Goal: Information Seeking & Learning: Learn about a topic

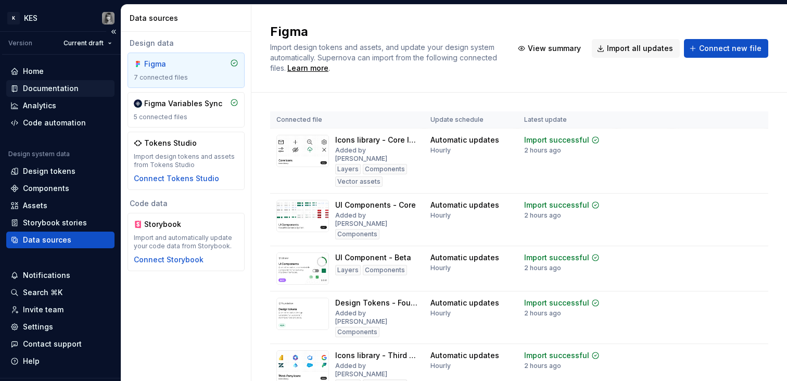
click at [67, 92] on div "Documentation" at bounding box center [51, 88] width 56 height 10
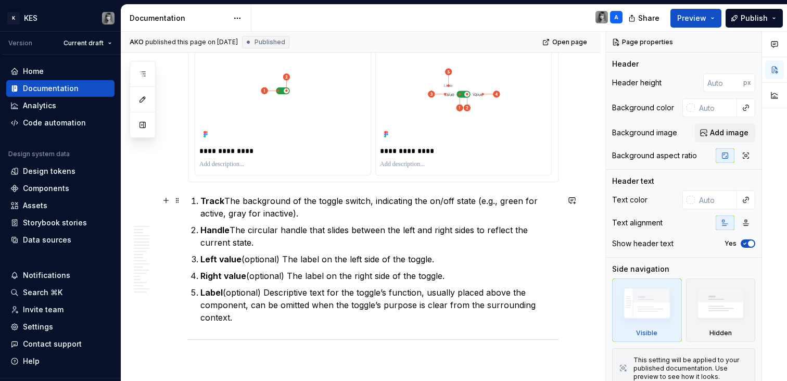
scroll to position [1048, 0]
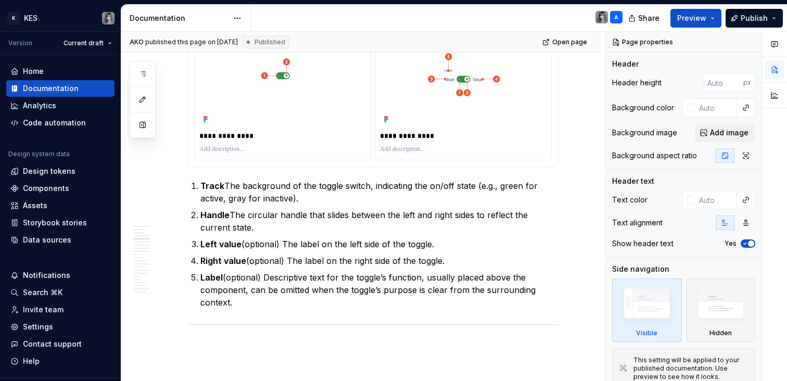
click at [436, 136] on p "**********" at bounding box center [463, 136] width 167 height 10
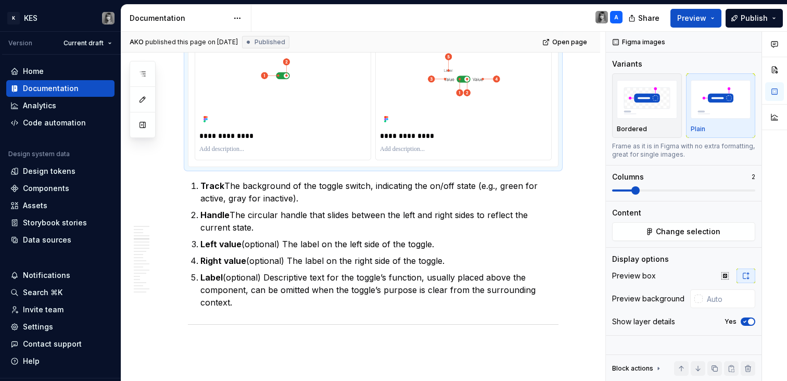
type textarea "*"
click at [234, 140] on p "**********" at bounding box center [282, 136] width 167 height 10
click at [234, 137] on p "**********" at bounding box center [282, 136] width 167 height 10
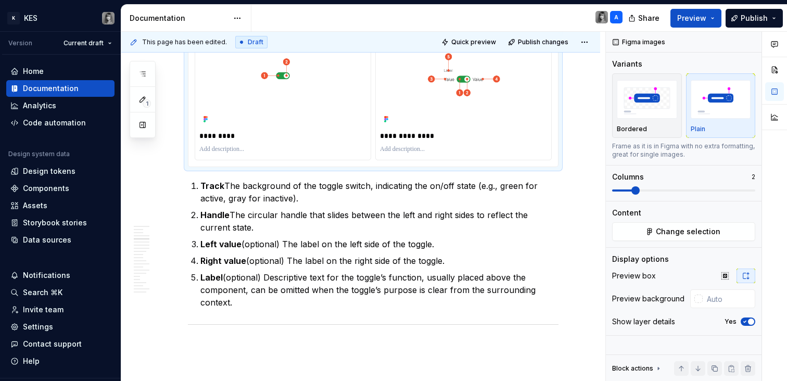
type textarea "*"
click at [241, 138] on p "**********" at bounding box center [282, 136] width 167 height 10
click at [296, 234] on ol "Track The background of the toggle switch, indicating the on/off state (e.g., g…" at bounding box center [380, 244] width 358 height 129
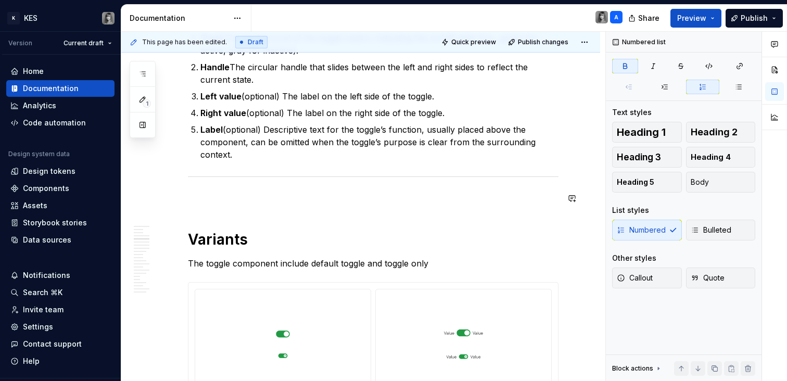
scroll to position [1380, 0]
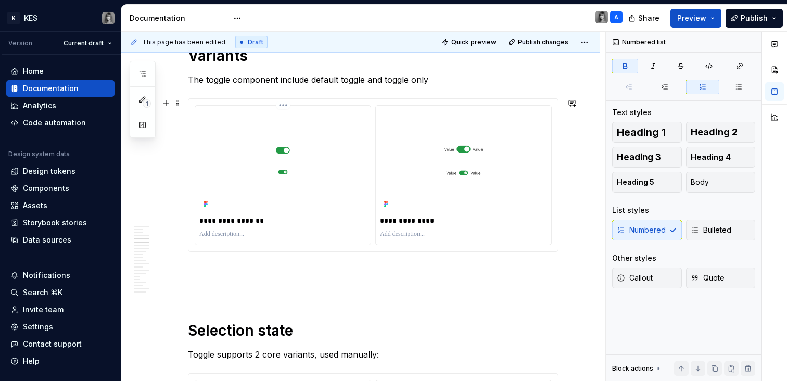
click at [252, 220] on p "**********" at bounding box center [282, 221] width 167 height 10
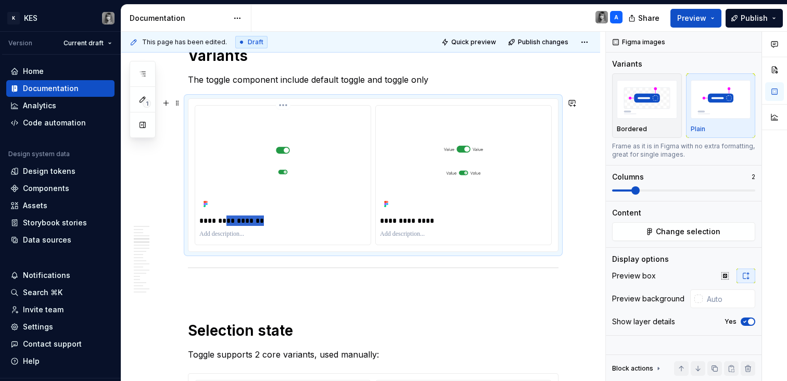
click at [252, 220] on p "**********" at bounding box center [282, 221] width 167 height 10
click at [266, 221] on p "**********" at bounding box center [282, 221] width 167 height 10
click at [226, 220] on p "**********" at bounding box center [282, 221] width 167 height 10
type textarea "*"
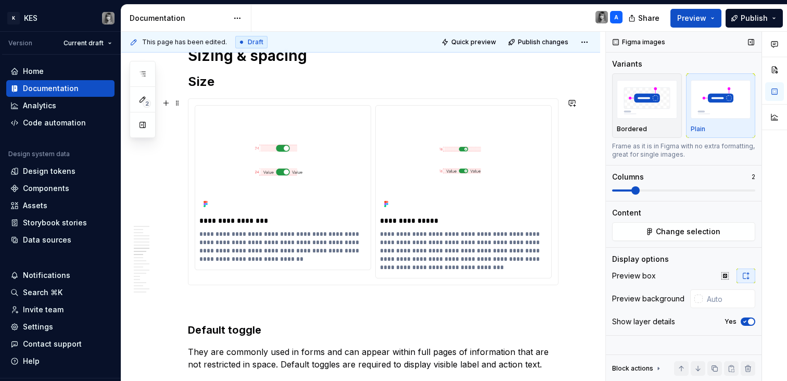
scroll to position [2226, 0]
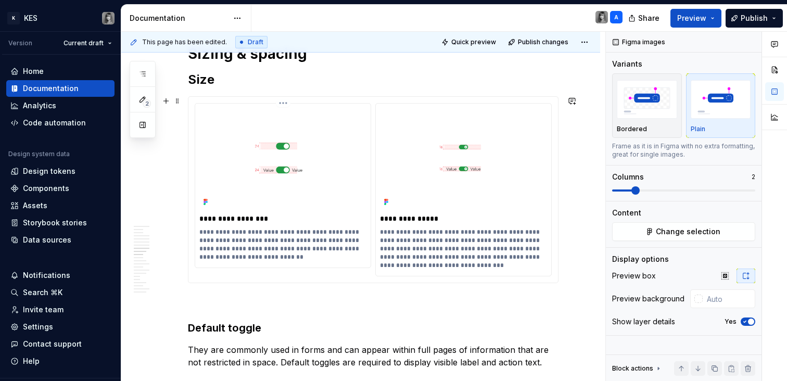
click at [250, 216] on p "**********" at bounding box center [282, 219] width 167 height 10
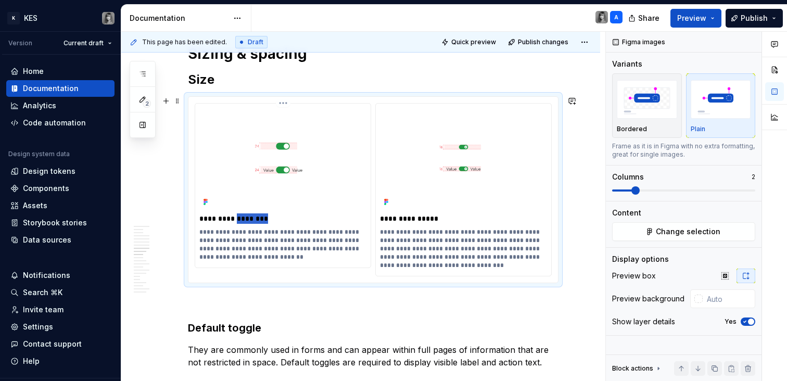
drag, startPoint x: 268, startPoint y: 217, endPoint x: 235, endPoint y: 216, distance: 32.8
click at [235, 216] on p "**********" at bounding box center [282, 219] width 167 height 10
click at [282, 235] on p "**********" at bounding box center [282, 244] width 167 height 33
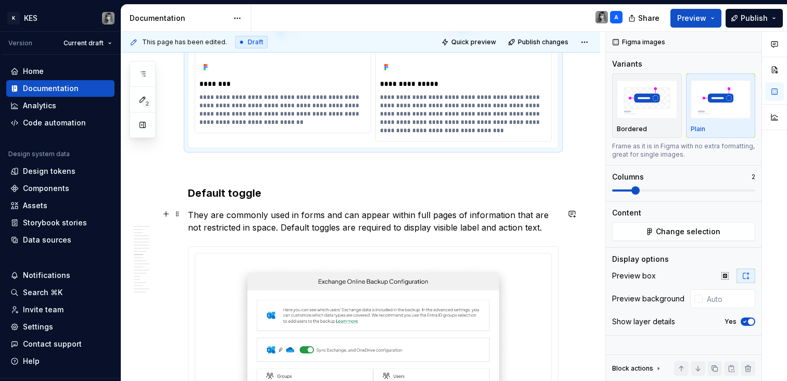
scroll to position [2357, 0]
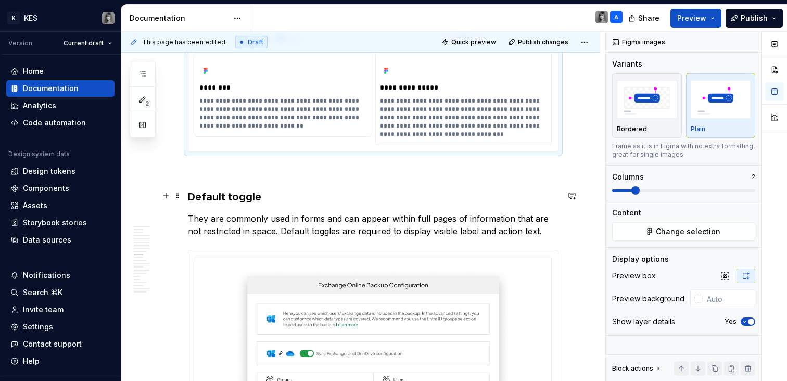
click at [210, 197] on h3 "Default toggle" at bounding box center [373, 197] width 371 height 15
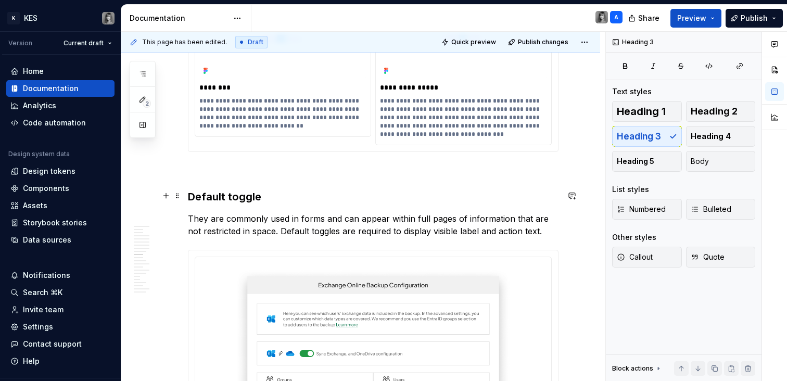
click at [210, 197] on h3 "Default toggle" at bounding box center [373, 197] width 371 height 15
click at [321, 216] on p "They are commonly used in forms and can appear within full pages of information…" at bounding box center [373, 224] width 371 height 25
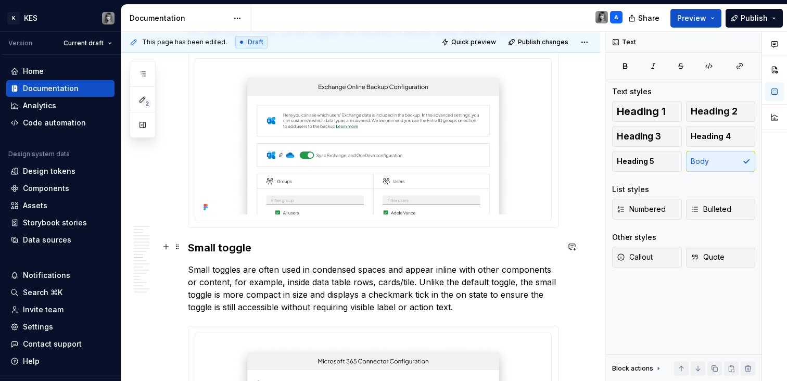
scroll to position [2324, 0]
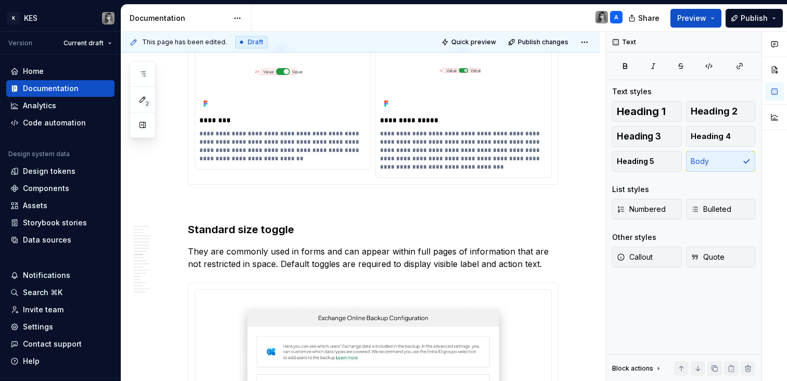
click at [404, 121] on p "**********" at bounding box center [463, 120] width 167 height 10
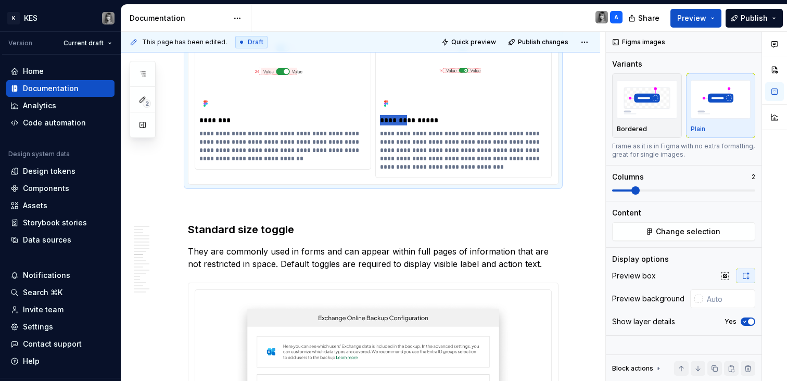
click at [404, 121] on p "**********" at bounding box center [463, 120] width 167 height 10
type textarea "*"
click at [404, 121] on p "**********" at bounding box center [463, 120] width 167 height 10
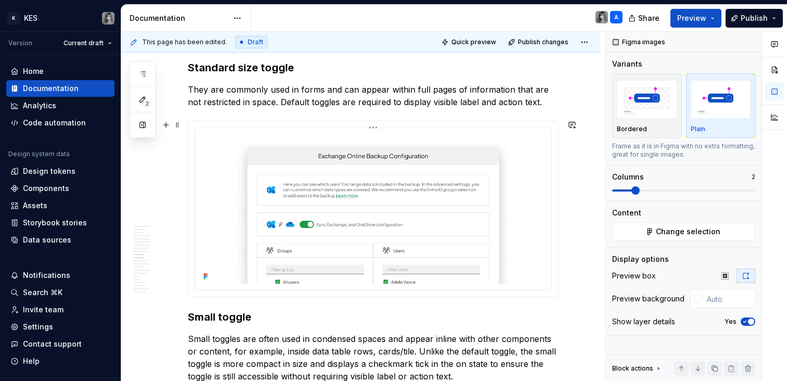
scroll to position [2518, 0]
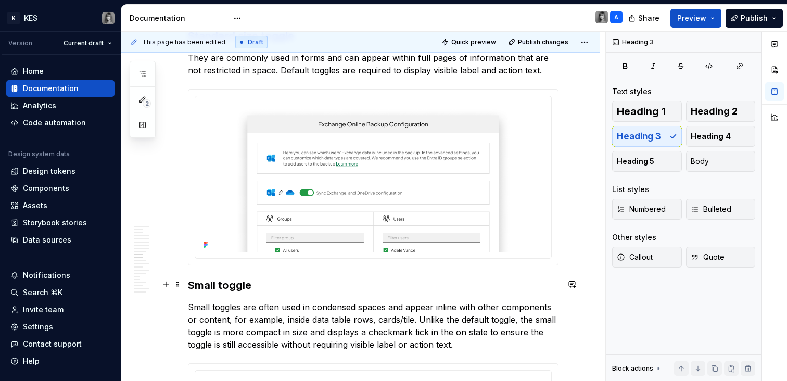
click at [191, 283] on h3 "Small toggle" at bounding box center [373, 285] width 371 height 15
click at [286, 284] on h3 "Compact (small)Small toggle" at bounding box center [373, 285] width 371 height 15
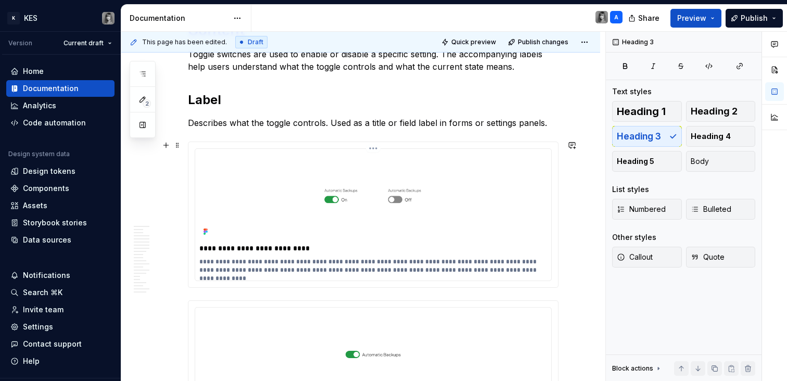
scroll to position [4118, 0]
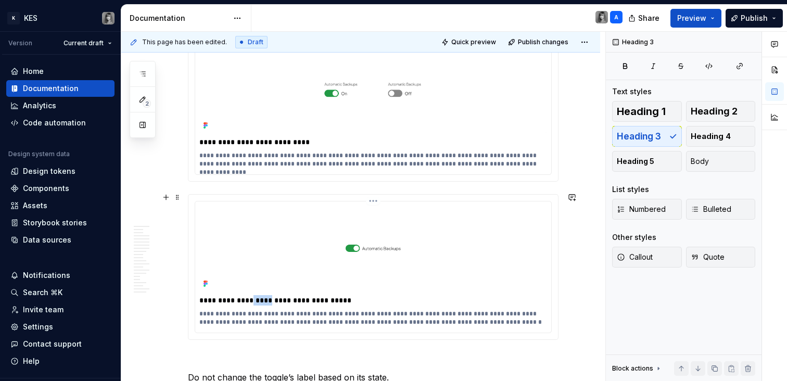
drag, startPoint x: 241, startPoint y: 299, endPoint x: 261, endPoint y: 299, distance: 20.3
click at [261, 299] on p "**********" at bounding box center [372, 300] width 347 height 10
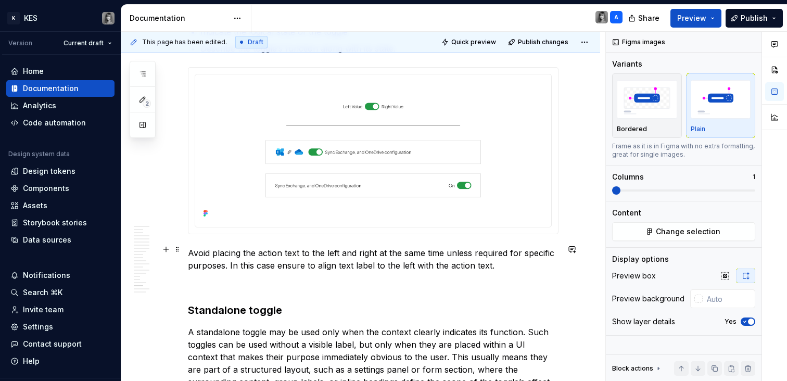
scroll to position [5029, 0]
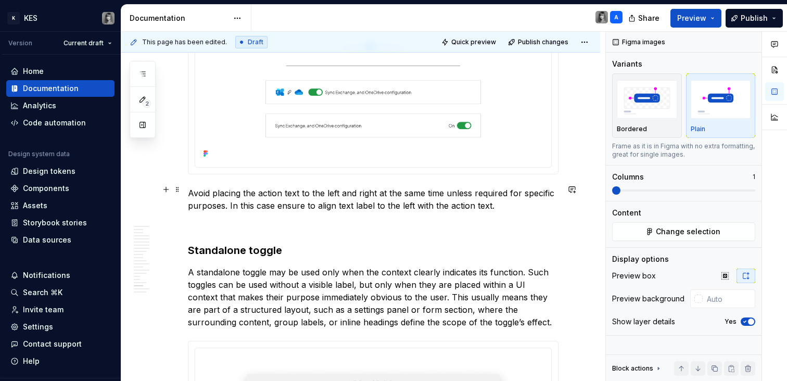
click at [478, 193] on p "Avoid placing the action text to the left and right at the same time unless req…" at bounding box center [373, 199] width 371 height 25
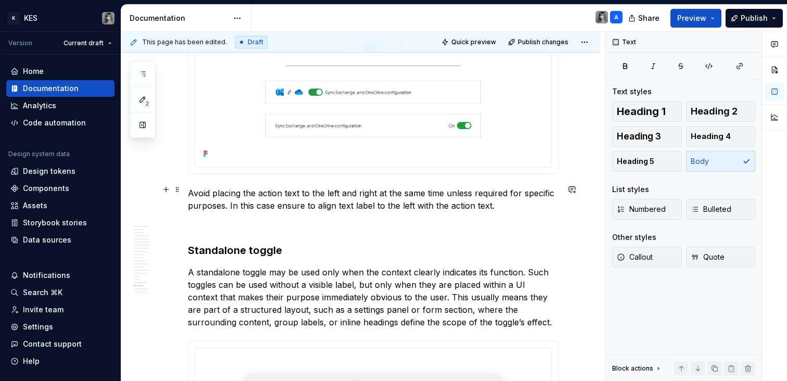
click at [217, 205] on p "Avoid placing the action text to the left and right at the same time unless req…" at bounding box center [373, 199] width 371 height 25
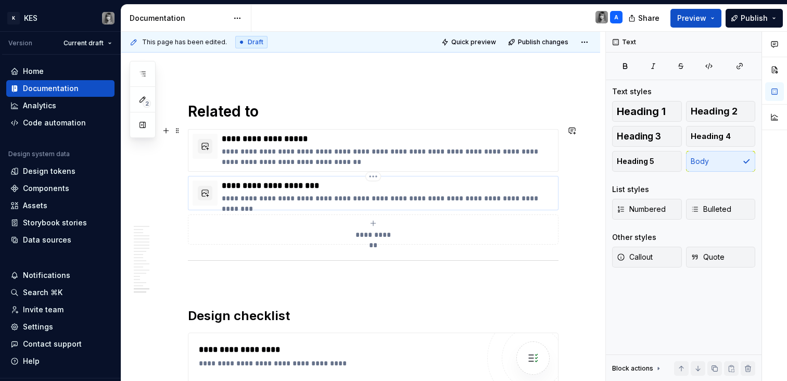
scroll to position [5627, 0]
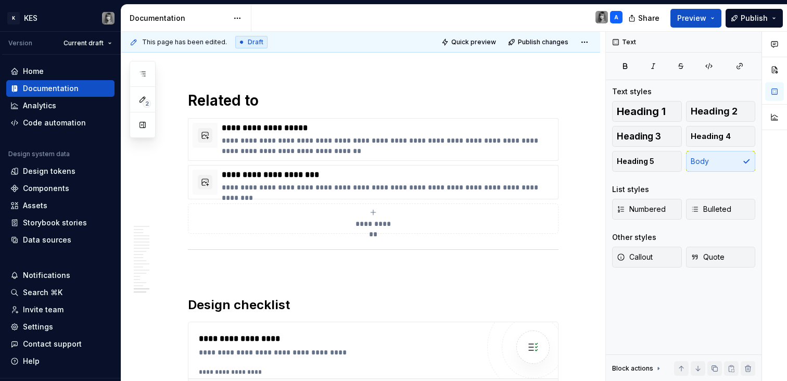
type textarea "*"
click at [59, 310] on div "Invite team" at bounding box center [43, 310] width 41 height 10
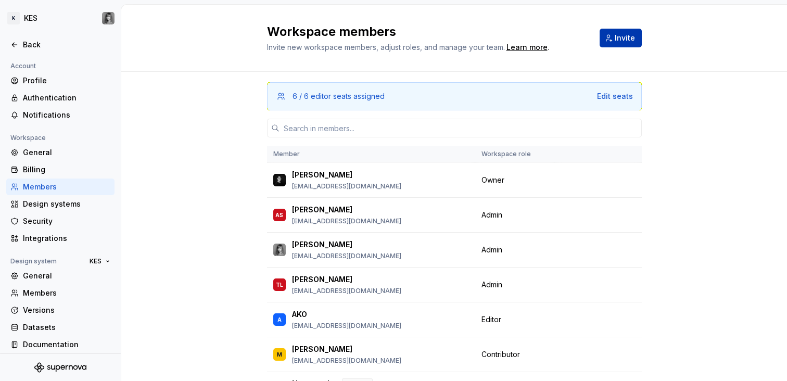
click at [603, 41] on button "Invite" at bounding box center [621, 38] width 42 height 19
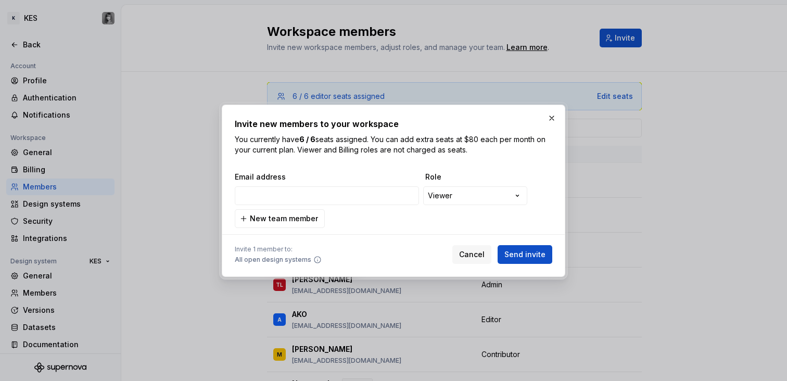
type input "[EMAIL_ADDRESS][DOMAIN_NAME]"
click at [531, 259] on span "Send invite" at bounding box center [525, 254] width 41 height 10
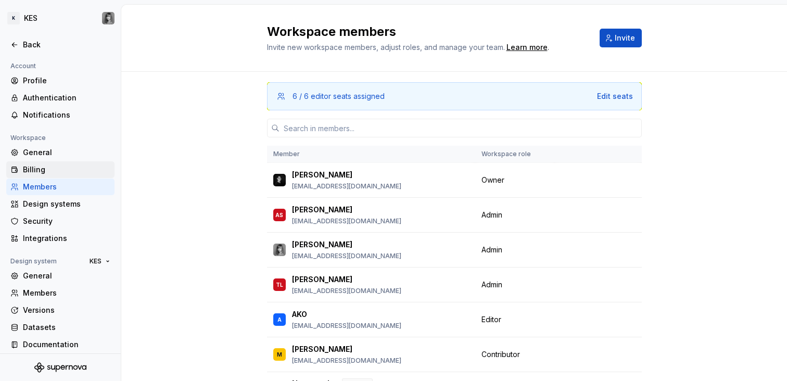
click at [42, 169] on div "Billing" at bounding box center [66, 170] width 87 height 10
click at [51, 153] on div "General" at bounding box center [66, 152] width 87 height 10
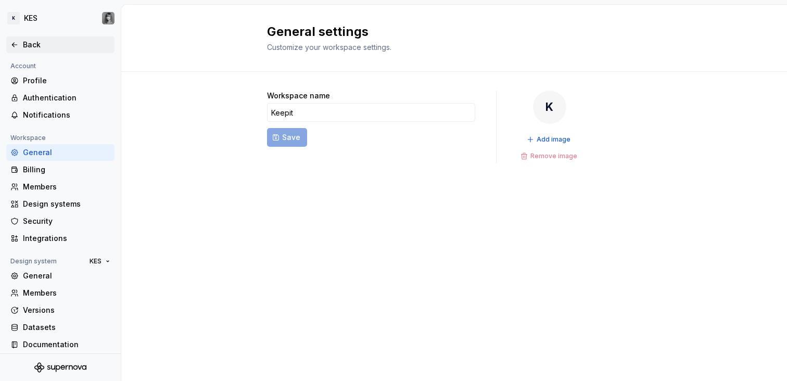
click at [41, 44] on div "Back" at bounding box center [66, 45] width 87 height 10
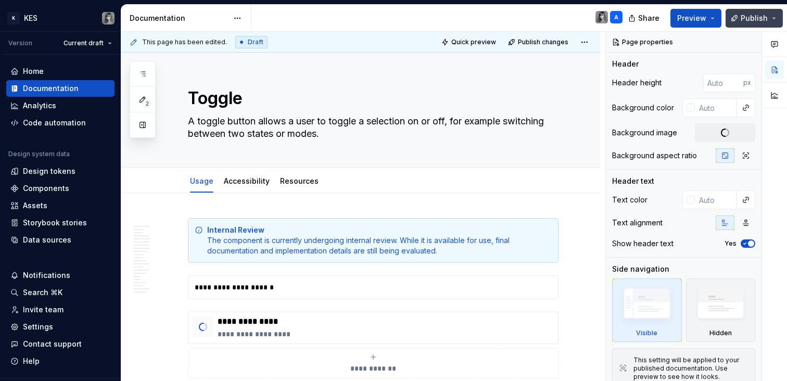
click at [771, 11] on button "Publish" at bounding box center [754, 18] width 57 height 19
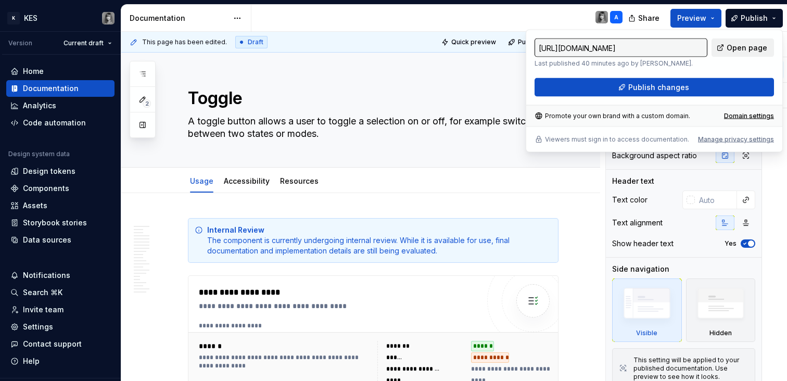
click at [762, 46] on span "Open page" at bounding box center [747, 48] width 41 height 10
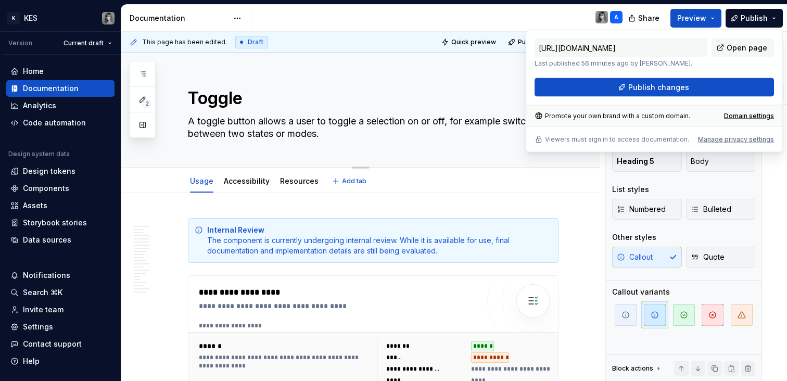
click at [377, 133] on textarea "A toggle button allows a user to toggle a selection on or off, for example swit…" at bounding box center [371, 127] width 371 height 29
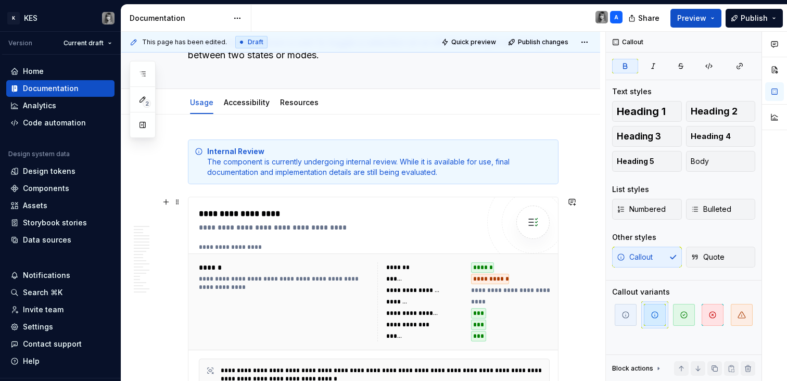
scroll to position [81, 0]
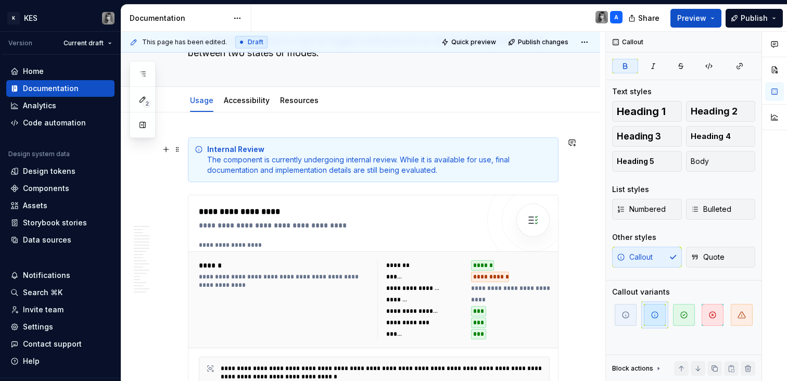
click at [281, 166] on div "Internal Review The component is currently undergoing internal review. While it…" at bounding box center [379, 159] width 345 height 31
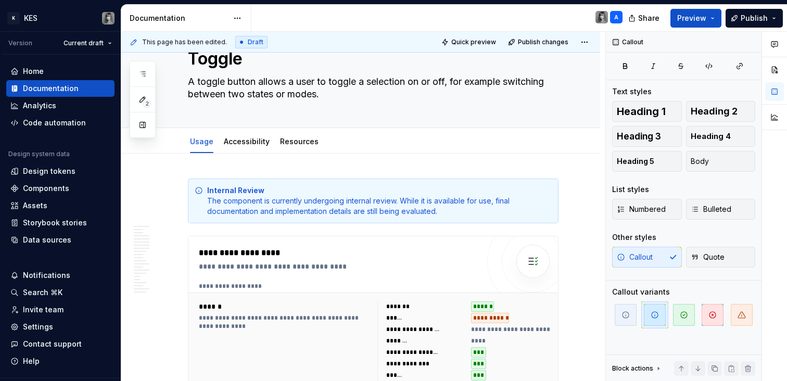
scroll to position [0, 0]
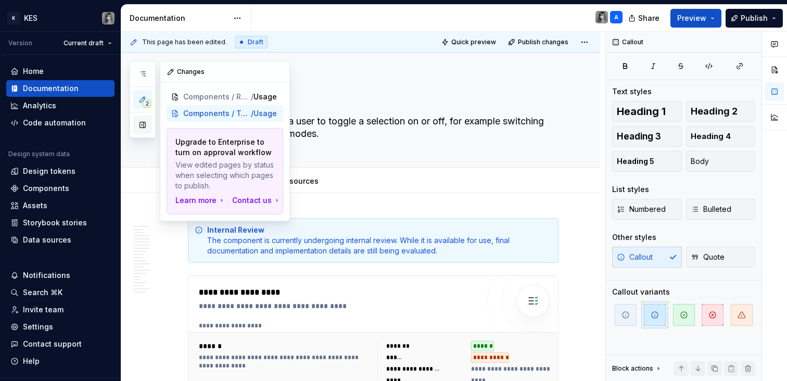
click at [149, 126] on button "button" at bounding box center [142, 125] width 19 height 19
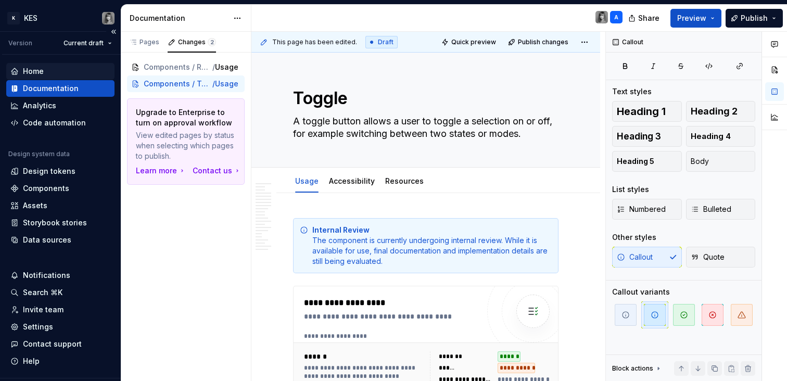
click at [72, 69] on div "Home" at bounding box center [60, 71] width 100 height 10
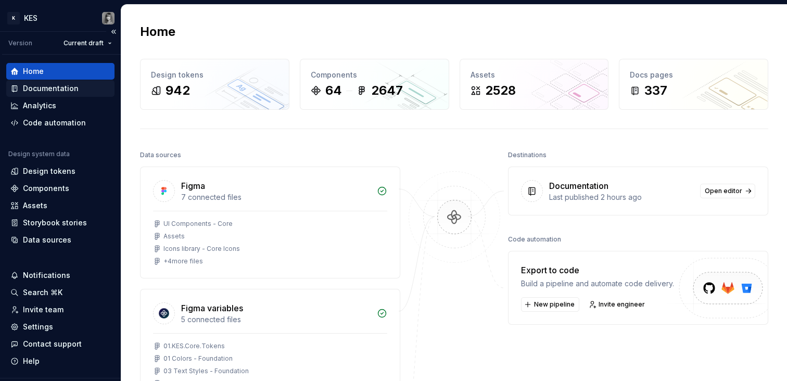
click at [61, 90] on div "Documentation" at bounding box center [51, 88] width 56 height 10
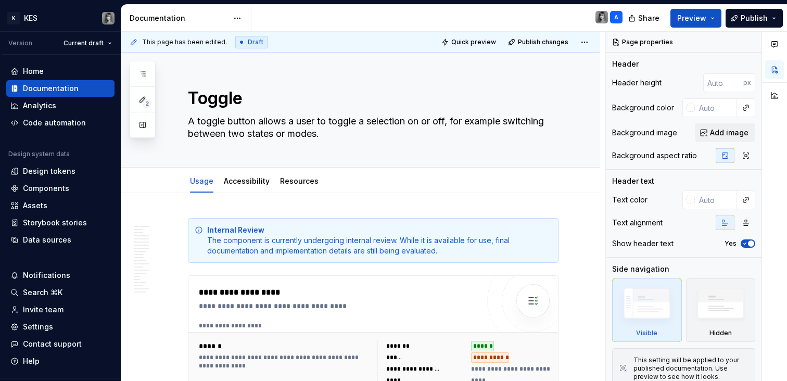
click at [153, 75] on div "2" at bounding box center [143, 99] width 26 height 77
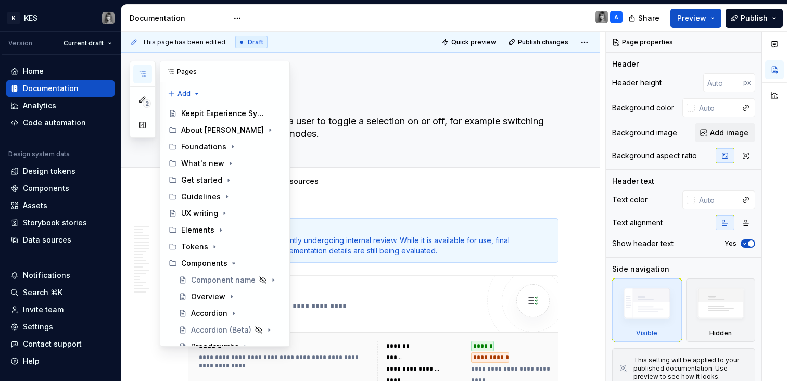
click at [149, 74] on button "button" at bounding box center [142, 74] width 19 height 19
click at [146, 74] on icon "button" at bounding box center [143, 74] width 8 height 8
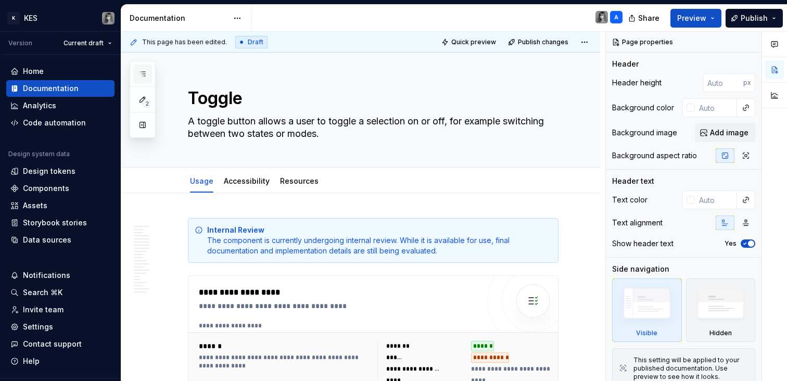
click at [146, 74] on icon "button" at bounding box center [143, 74] width 8 height 8
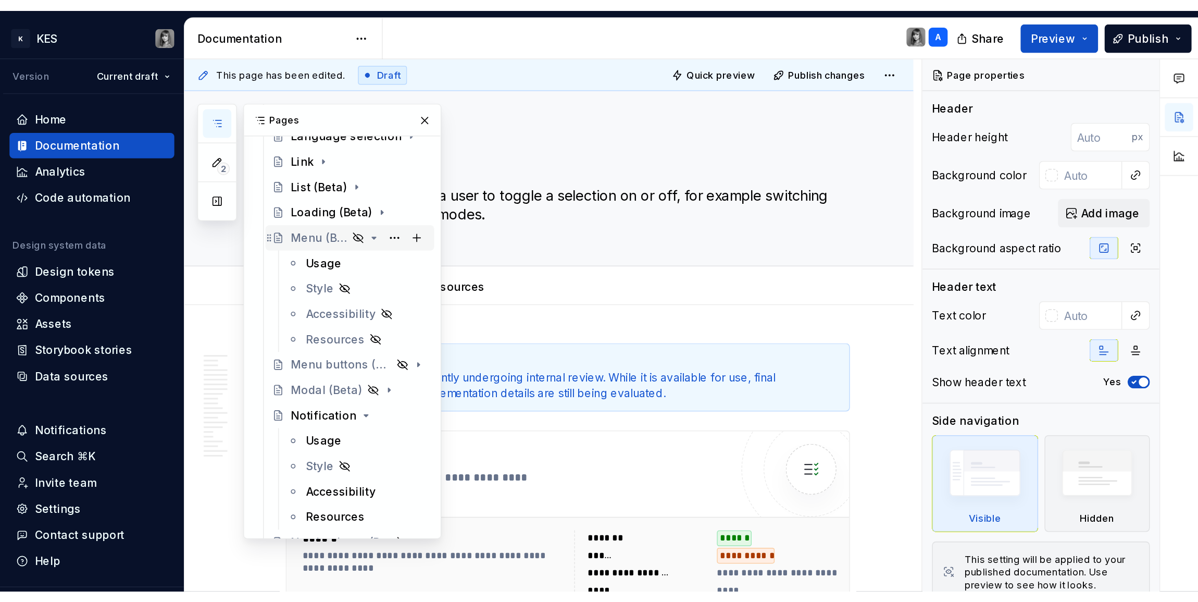
scroll to position [548, 0]
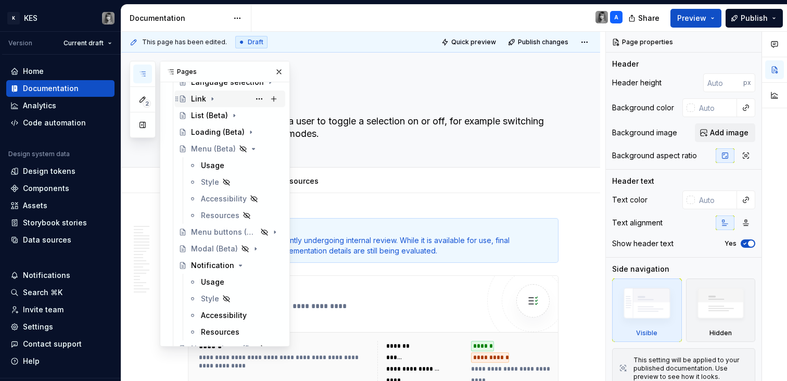
click at [204, 98] on div "Link" at bounding box center [198, 99] width 15 height 10
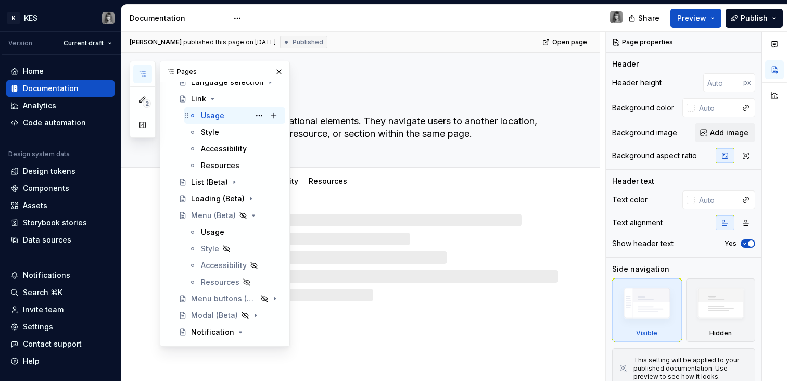
click at [208, 114] on div "Usage" at bounding box center [212, 115] width 23 height 10
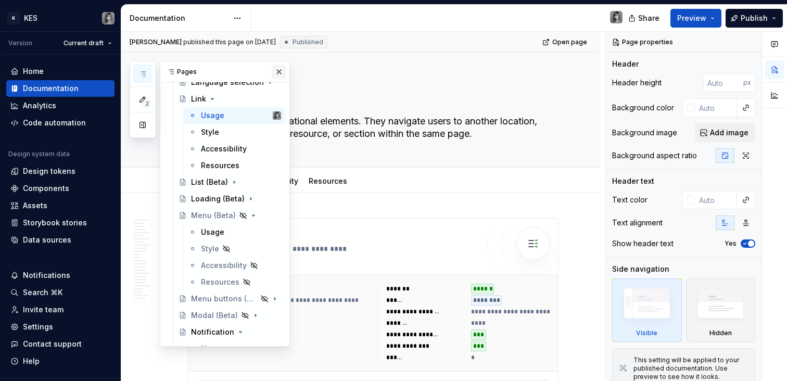
click at [275, 72] on button "button" at bounding box center [279, 72] width 15 height 15
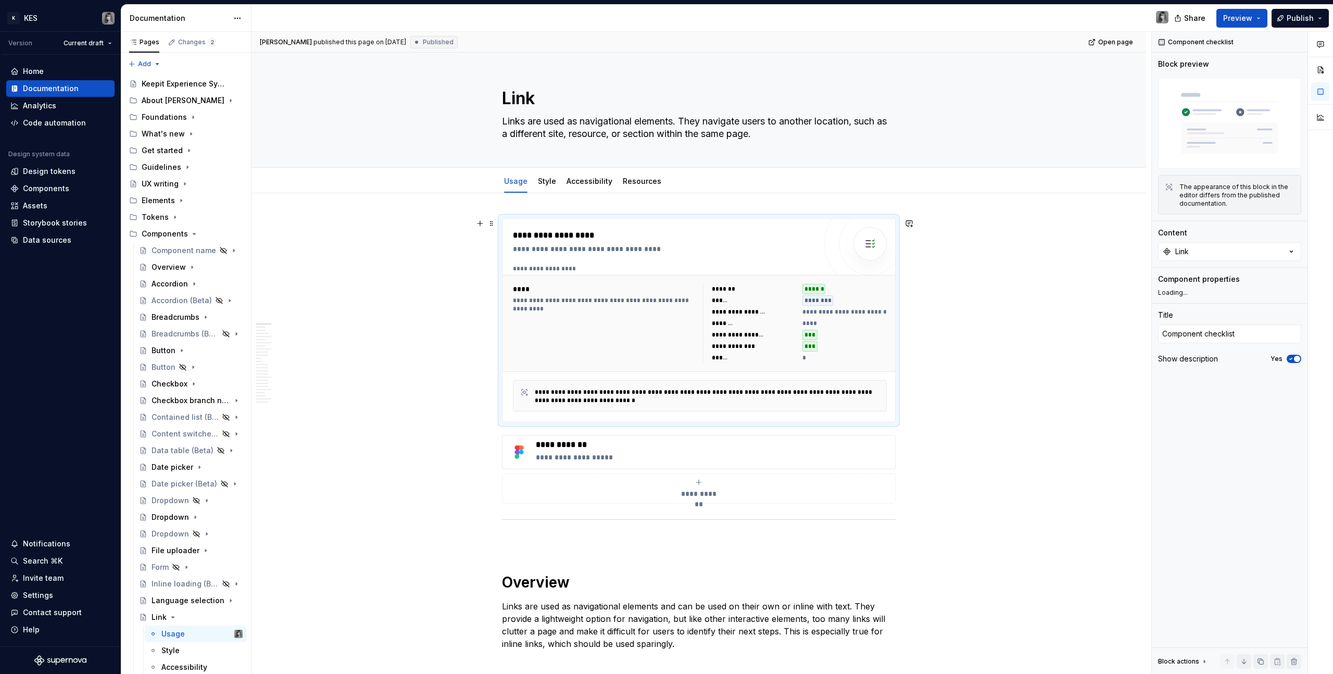
click at [787, 302] on div "********" at bounding box center [845, 300] width 84 height 10
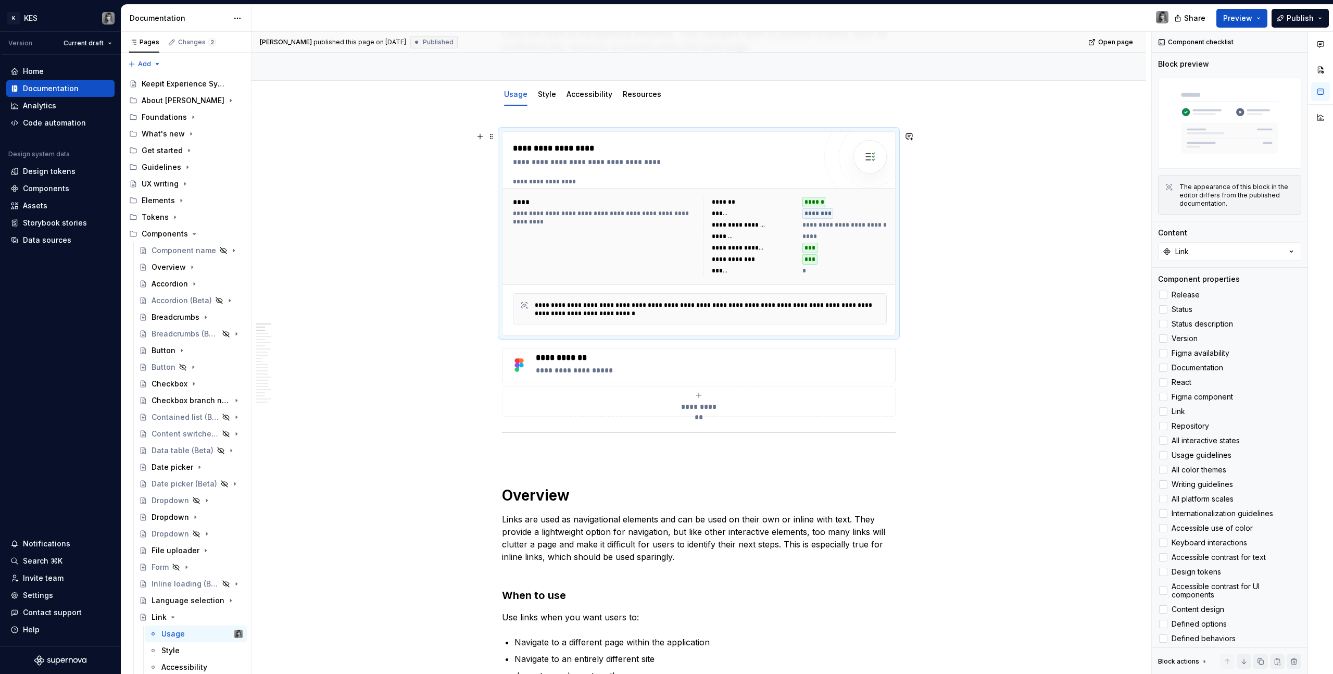
scroll to position [204, 0]
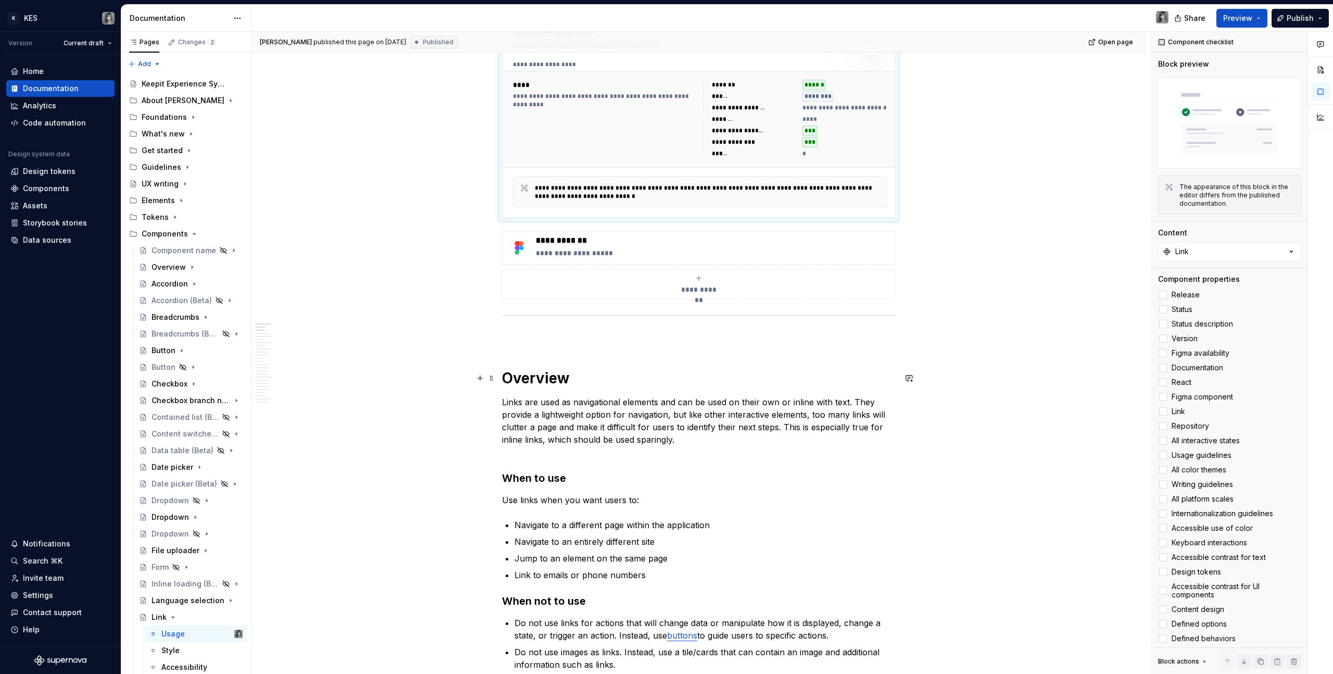
click at [540, 380] on h1 "Overview" at bounding box center [699, 378] width 394 height 19
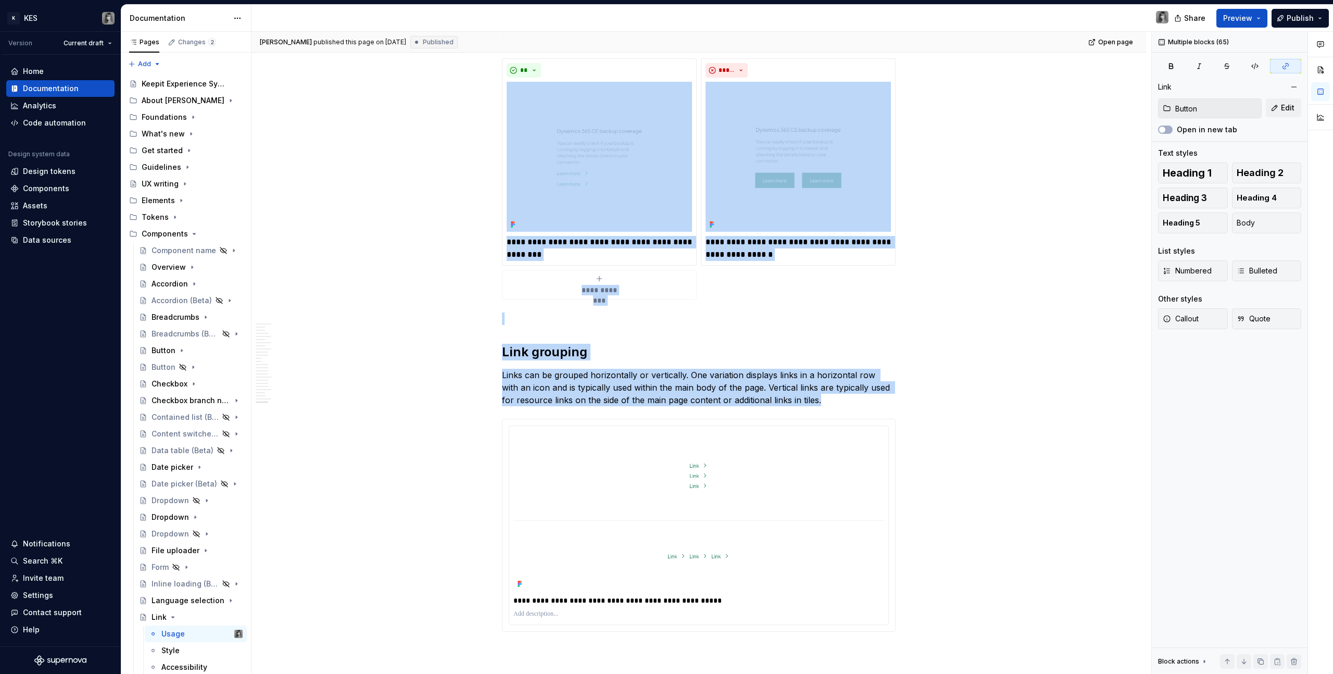
scroll to position [5399, 0]
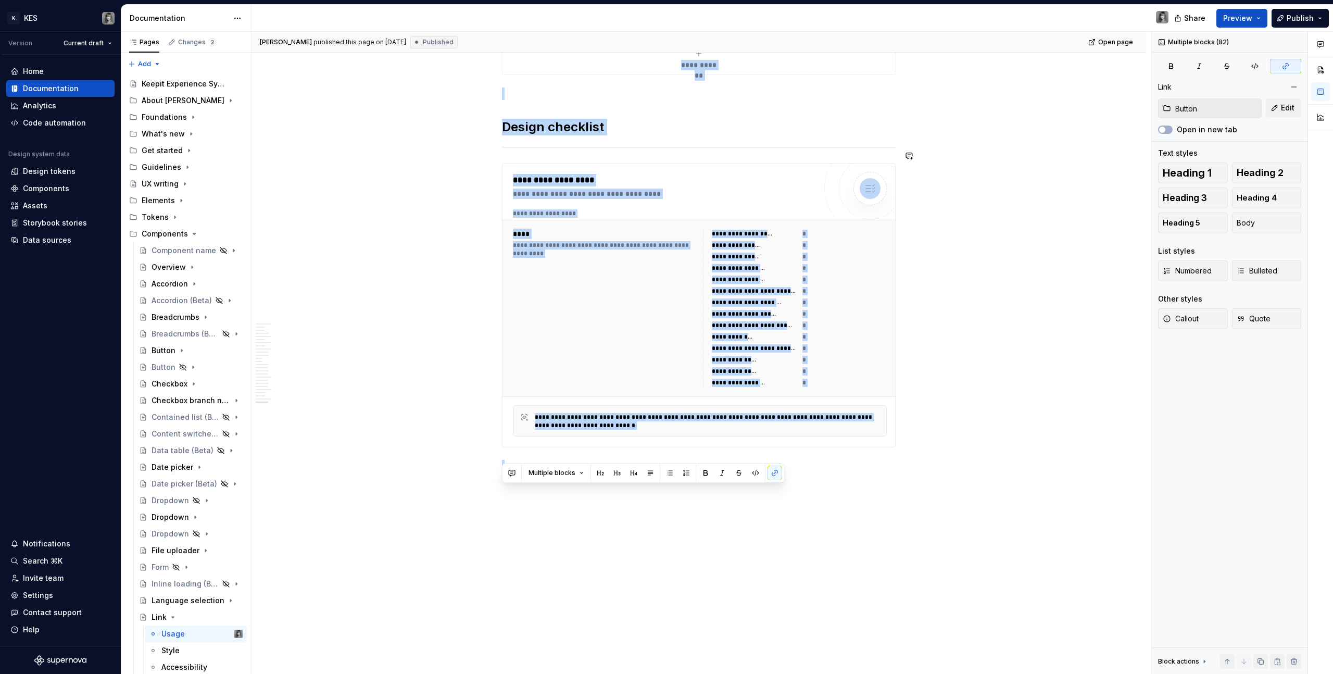
drag, startPoint x: 520, startPoint y: 331, endPoint x: 833, endPoint y: 514, distance: 362.9
copy div "Overview Links are used as navigational elements and can be used on their own o…"
type textarea "*"
click at [53, 381] on div "Invite team" at bounding box center [60, 578] width 108 height 17
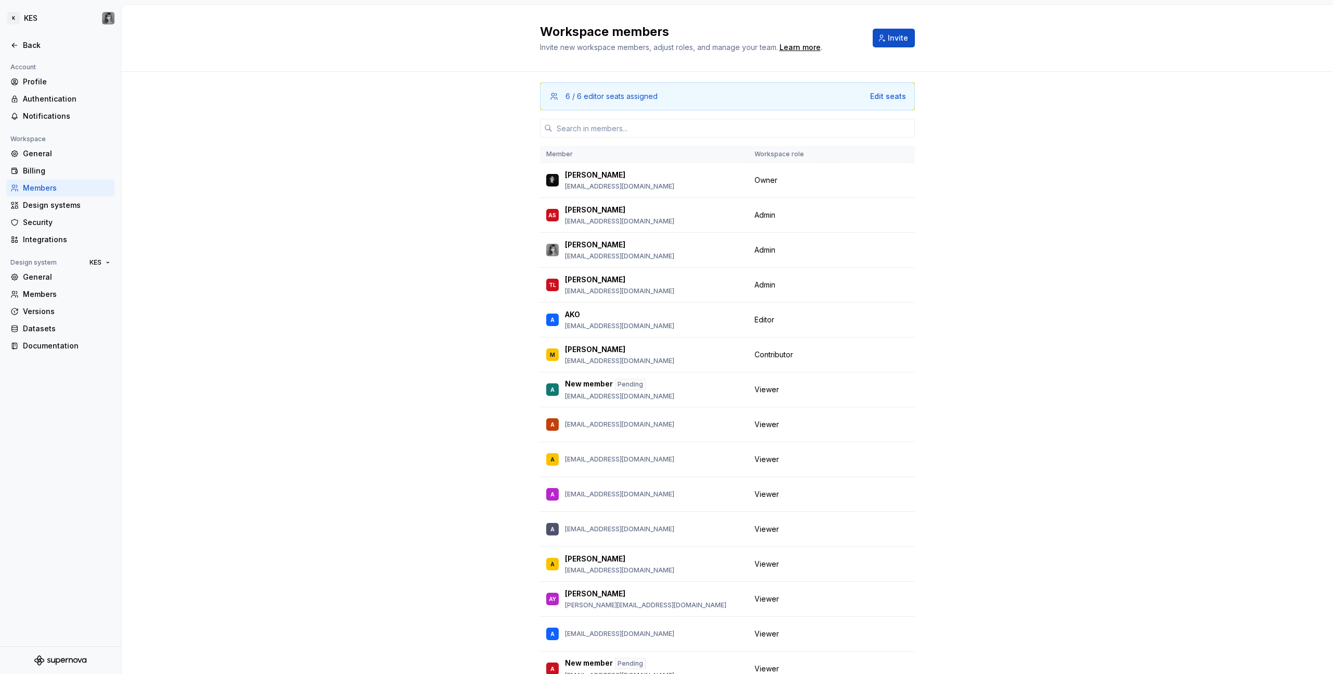
click at [616, 137] on div at bounding box center [727, 127] width 375 height 35
click at [613, 135] on input "text" at bounding box center [734, 128] width 362 height 19
paste input "[EMAIL_ADDRESS][DOMAIN_NAME]"
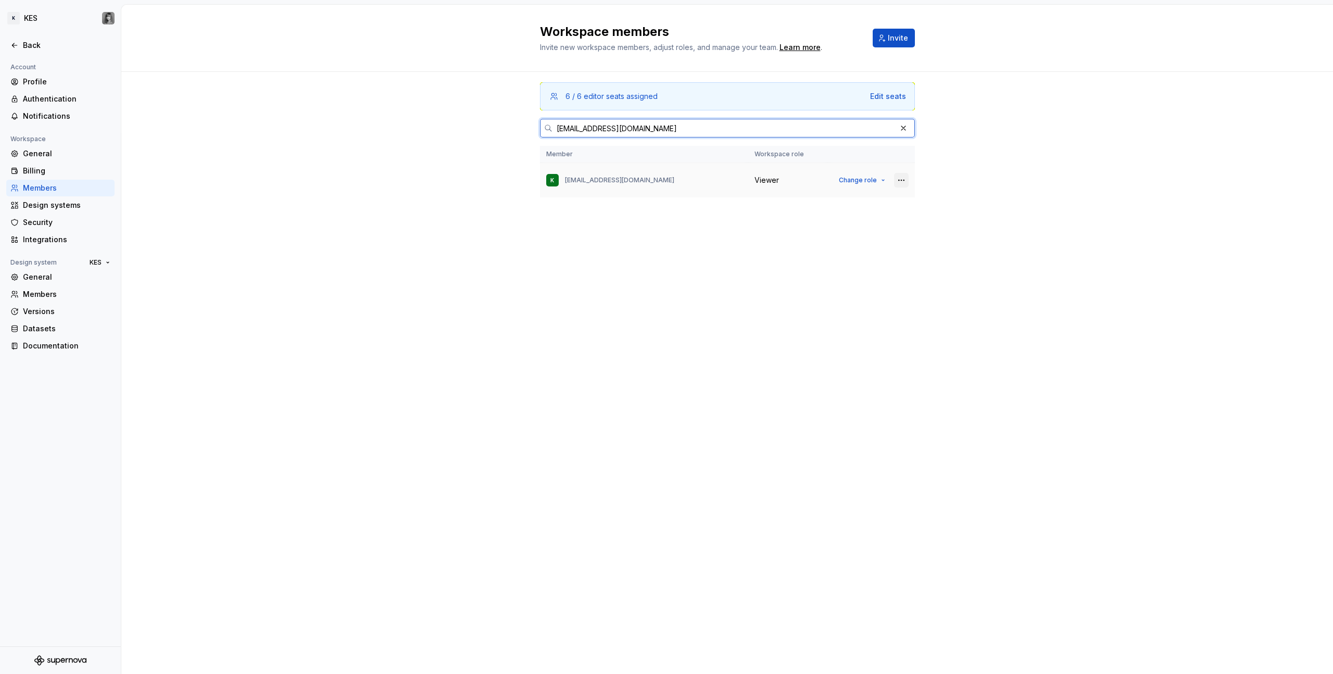
type input "[EMAIL_ADDRESS][DOMAIN_NAME]"
click at [787, 180] on button "button" at bounding box center [901, 180] width 15 height 15
click at [787, 192] on div "6 / 6 editor seats assigned Edit seats [EMAIL_ADDRESS][DOMAIN_NAME] Member Work…" at bounding box center [727, 154] width 1212 height 165
click at [785, 180] on div "Viewer" at bounding box center [788, 180] width 67 height 10
click at [787, 163] on div "6 / 6 editor seats assigned Edit seats [EMAIL_ADDRESS][DOMAIN_NAME] Member Work…" at bounding box center [727, 154] width 1212 height 165
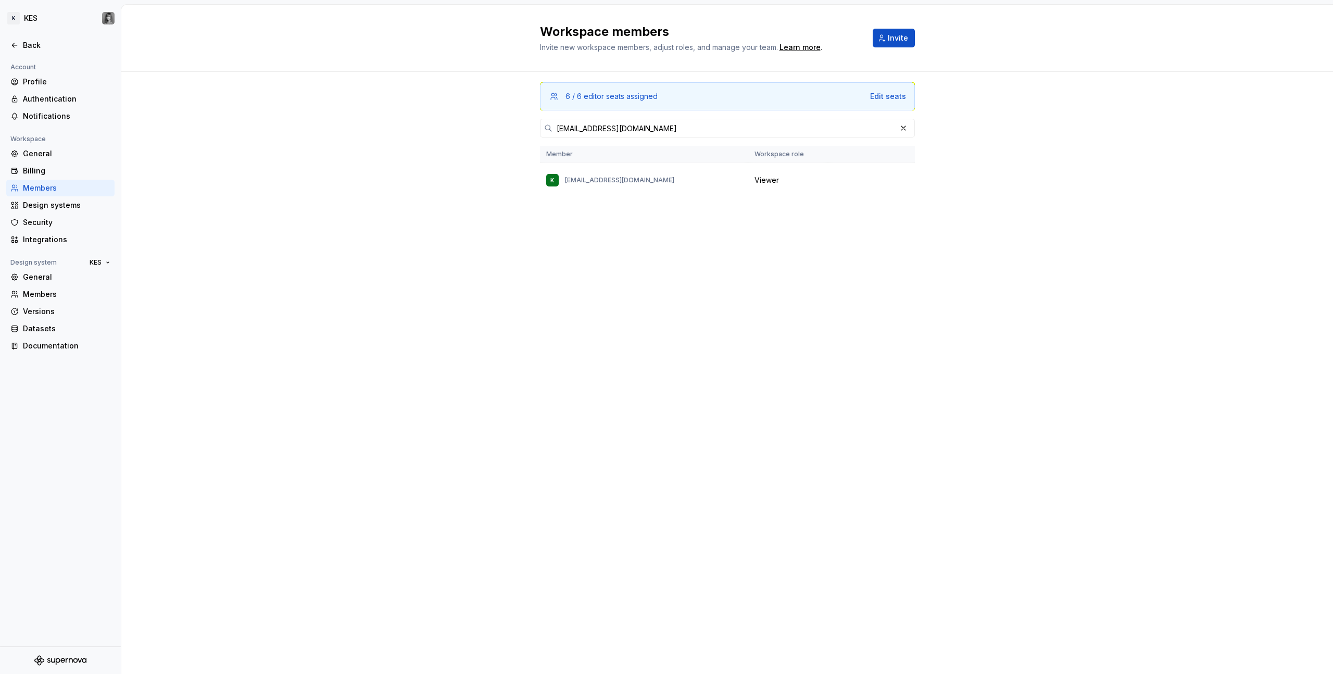
click at [787, 169] on div "6 / 6 editor seats assigned Edit seats [EMAIL_ADDRESS][DOMAIN_NAME] Member Work…" at bounding box center [727, 154] width 1212 height 165
click at [449, 168] on div "6 / 6 editor seats assigned Edit seats [EMAIL_ADDRESS][DOMAIN_NAME] Member Work…" at bounding box center [727, 154] width 1212 height 165
click at [627, 126] on input "[EMAIL_ADDRESS][DOMAIN_NAME]" at bounding box center [725, 128] width 344 height 19
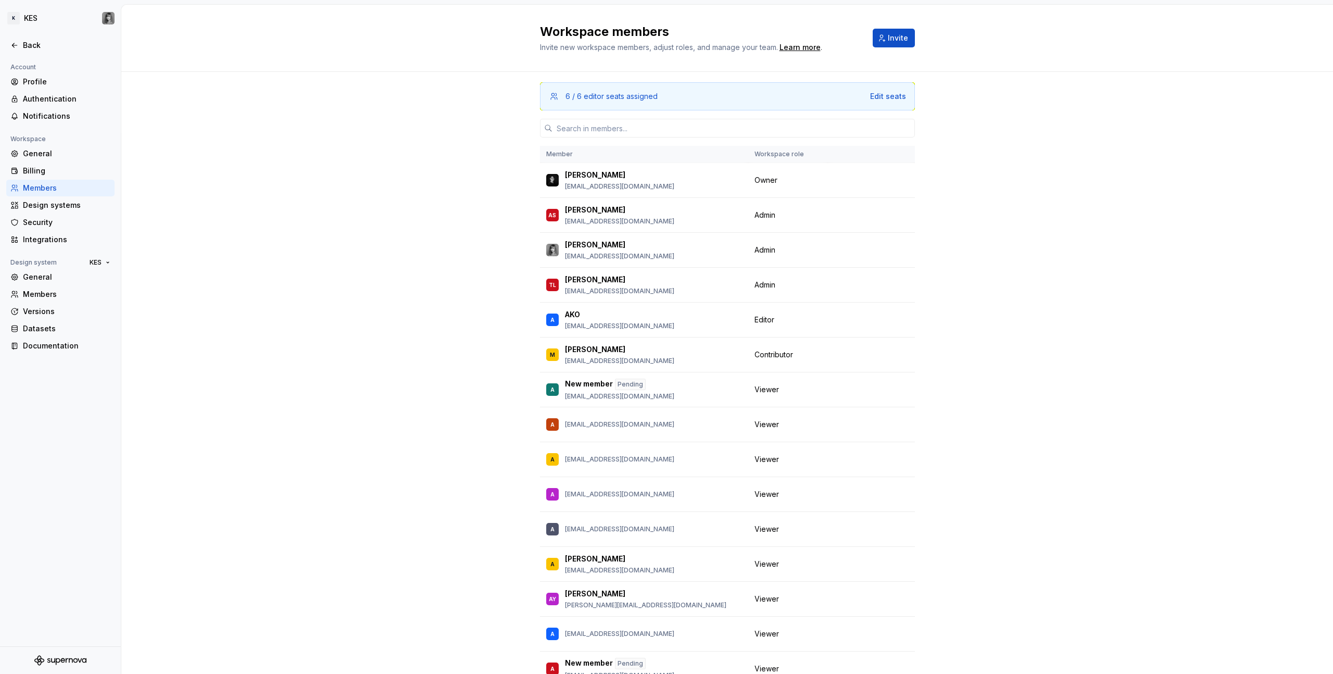
click at [3, 44] on div "Back" at bounding box center [60, 45] width 121 height 17
click at [5, 44] on div "Back" at bounding box center [60, 45] width 121 height 17
click at [21, 47] on div "Back" at bounding box center [60, 45] width 100 height 10
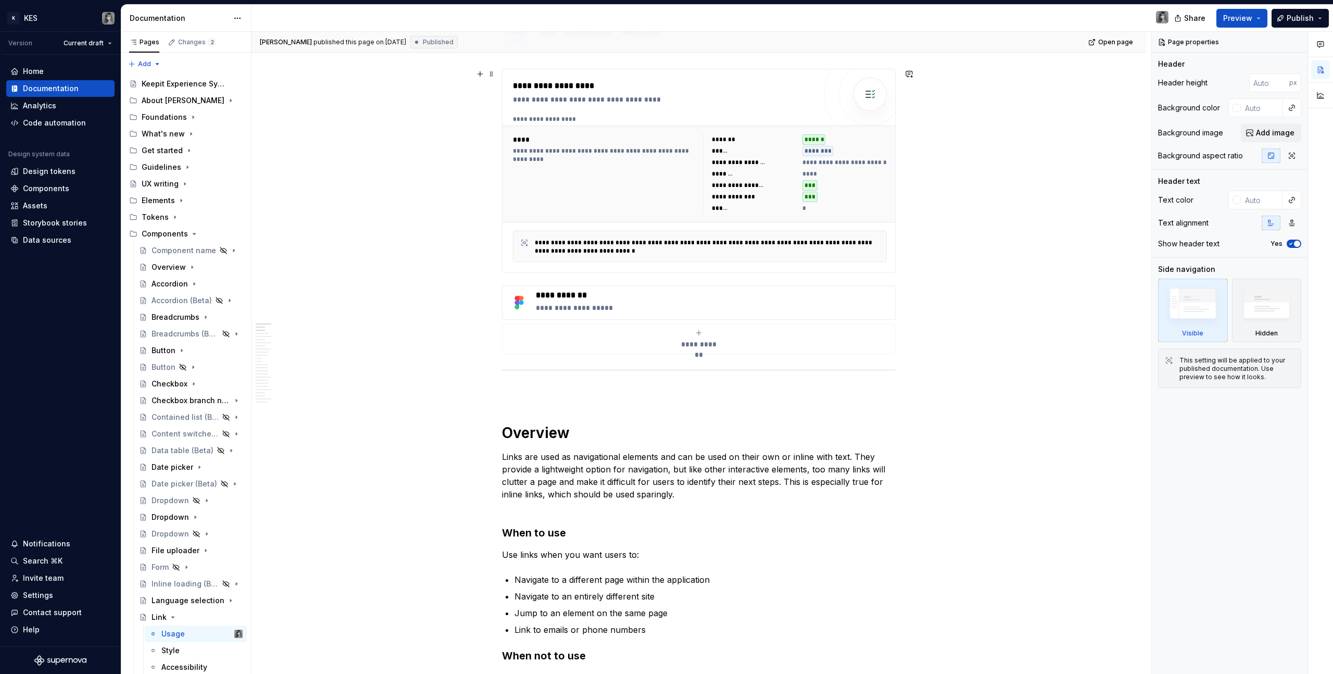
scroll to position [147, 0]
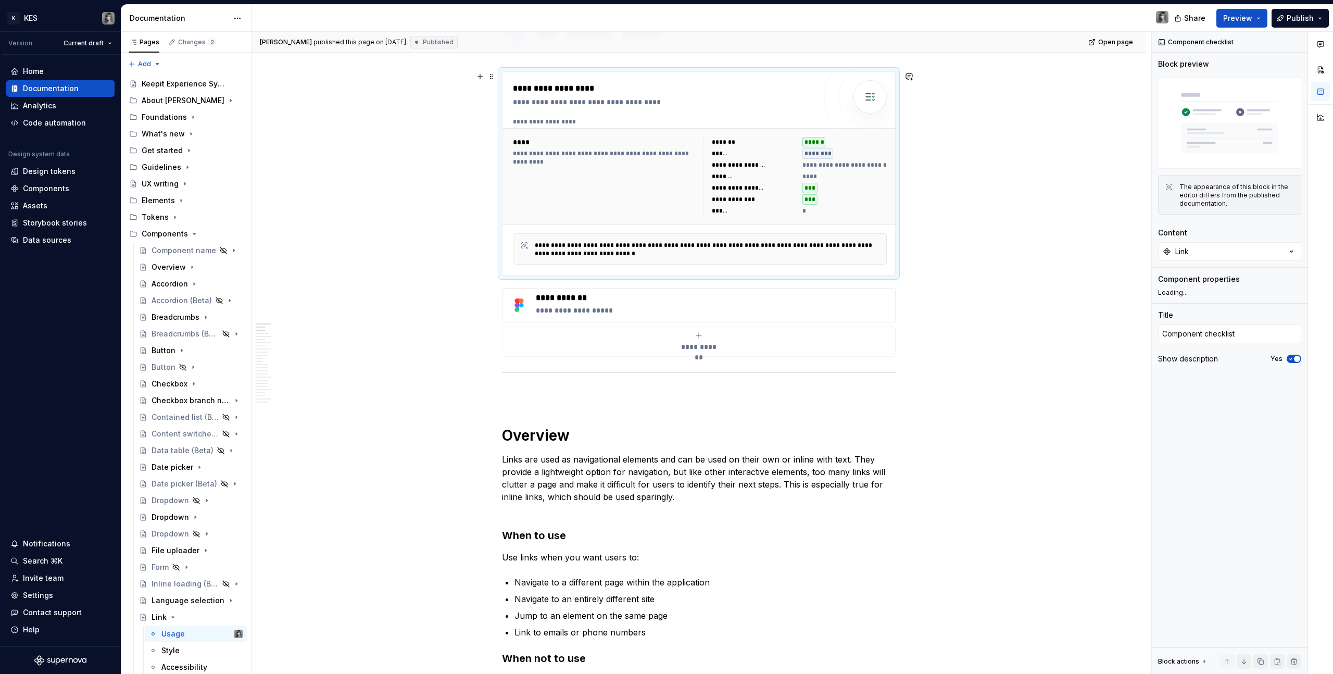
click at [787, 173] on span "*****" at bounding box center [810, 176] width 15 height 8
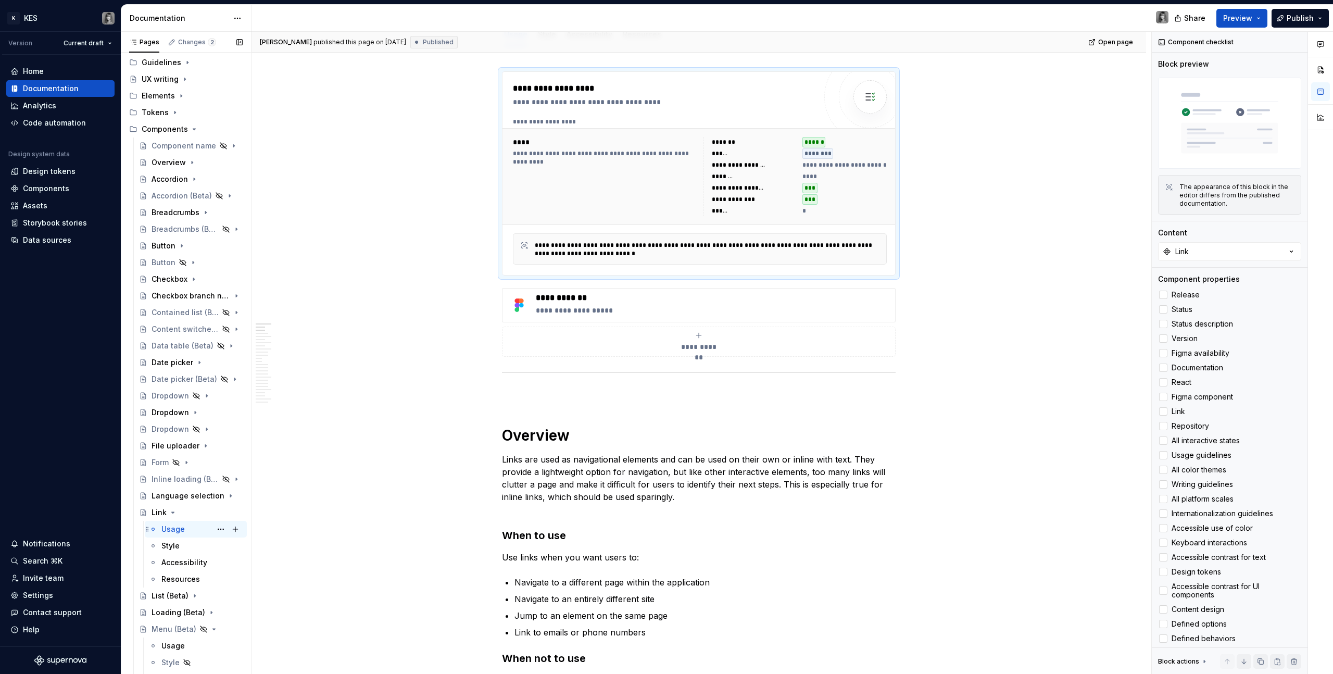
scroll to position [116, 0]
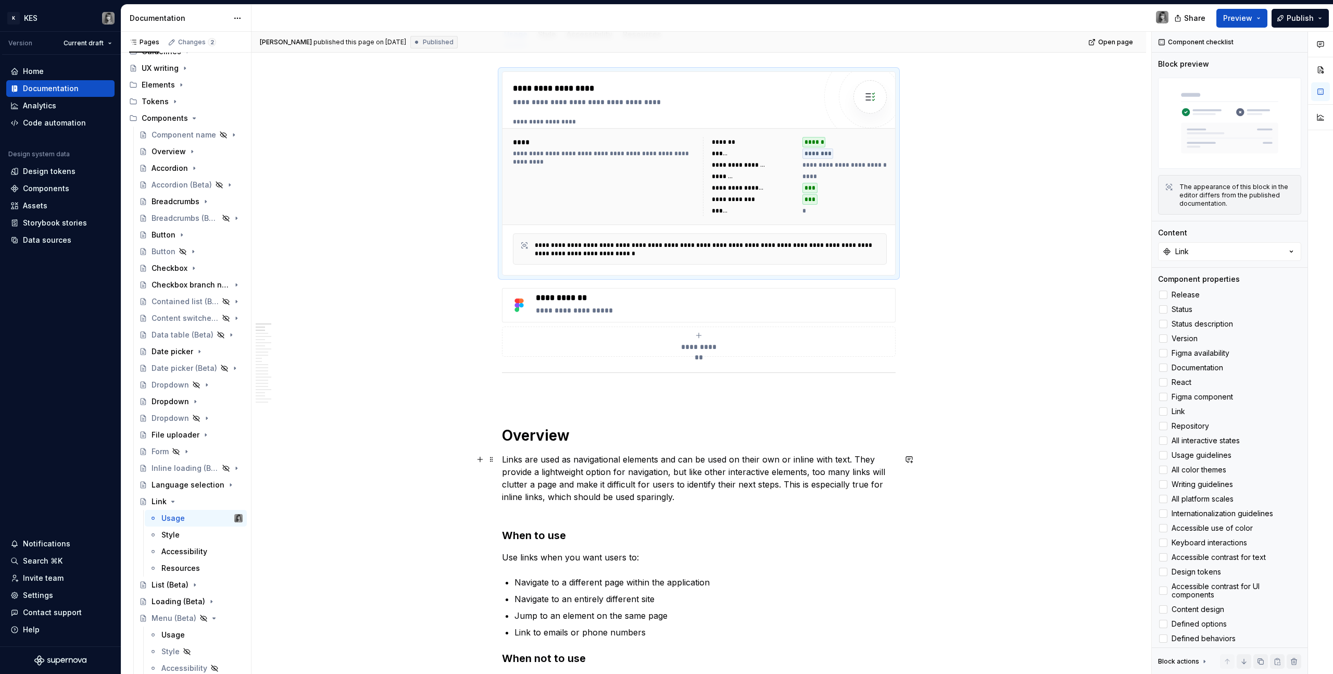
click at [676, 381] on p "Links are used as navigational elements and can be used on their own or inline …" at bounding box center [699, 484] width 394 height 62
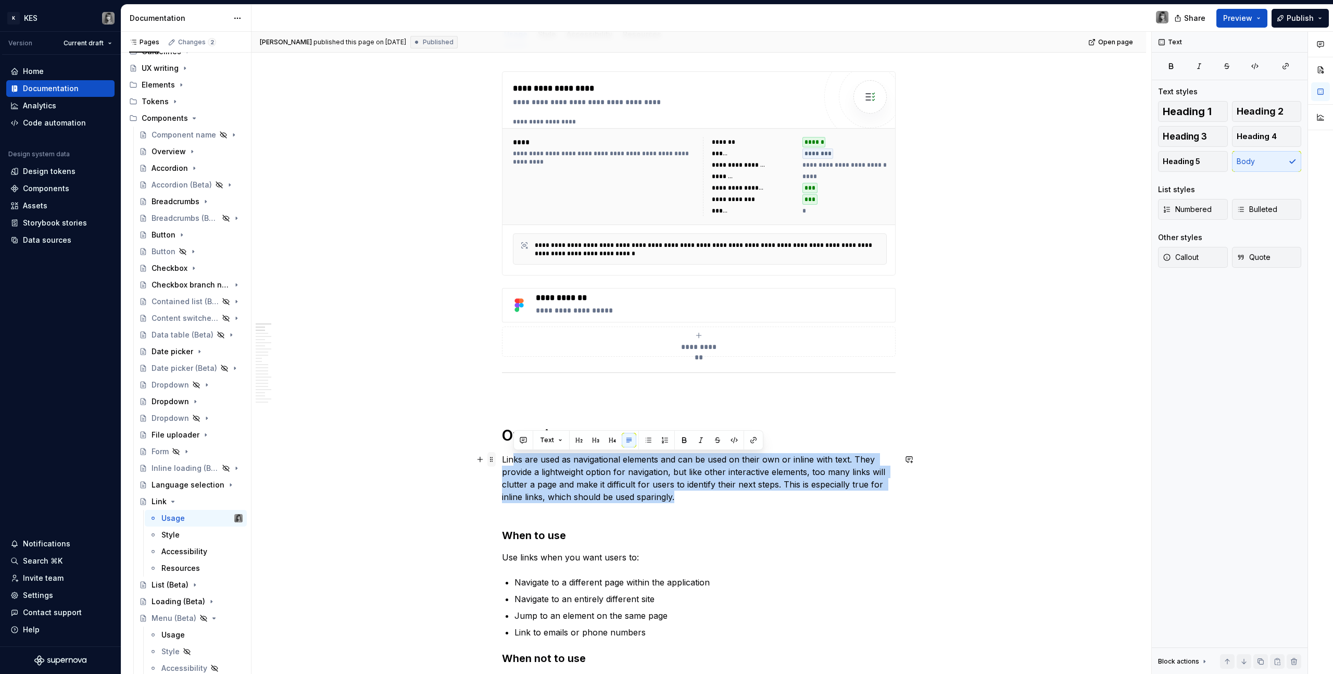
drag, startPoint x: 720, startPoint y: 497, endPoint x: 490, endPoint y: 455, distance: 233.9
click at [545, 381] on p "Links are used as navigational elements and can be used on their own or inline …" at bounding box center [699, 484] width 394 height 62
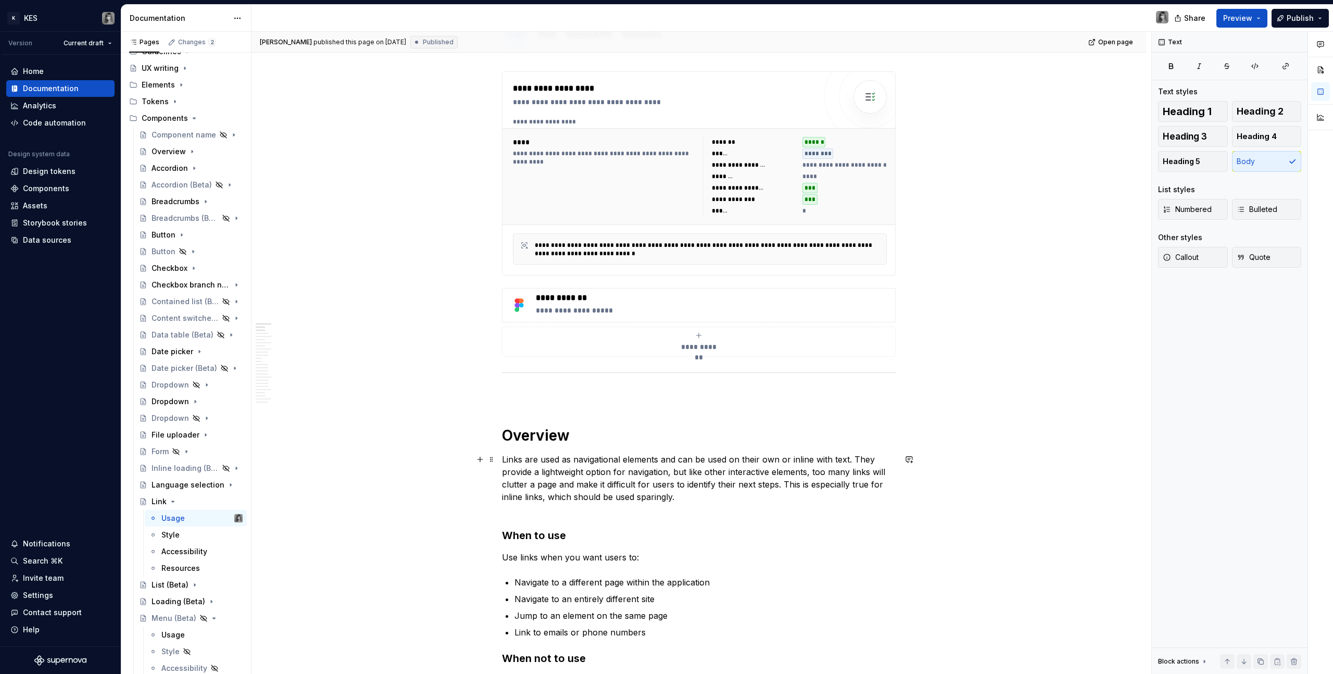
click at [731, 381] on p "Links are used as navigational elements and can be used on their own or inline …" at bounding box center [699, 484] width 394 height 62
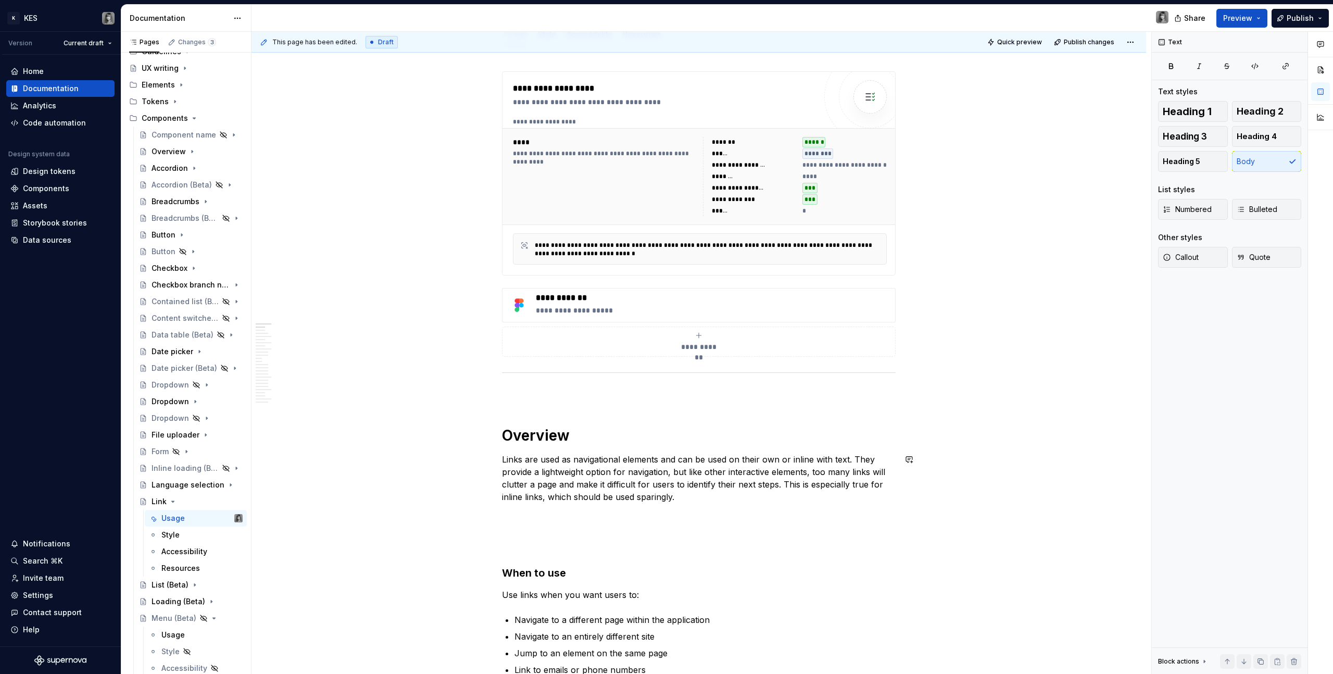
type textarea "*"
paste div
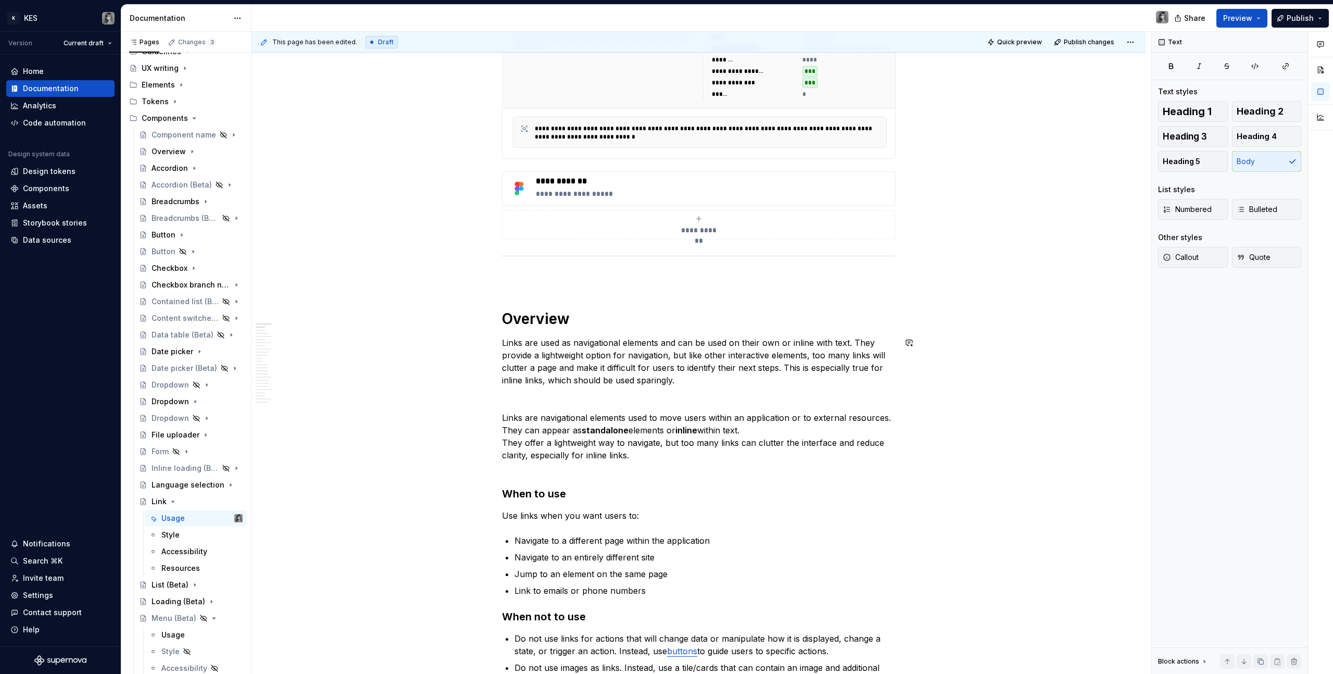
scroll to position [286, 0]
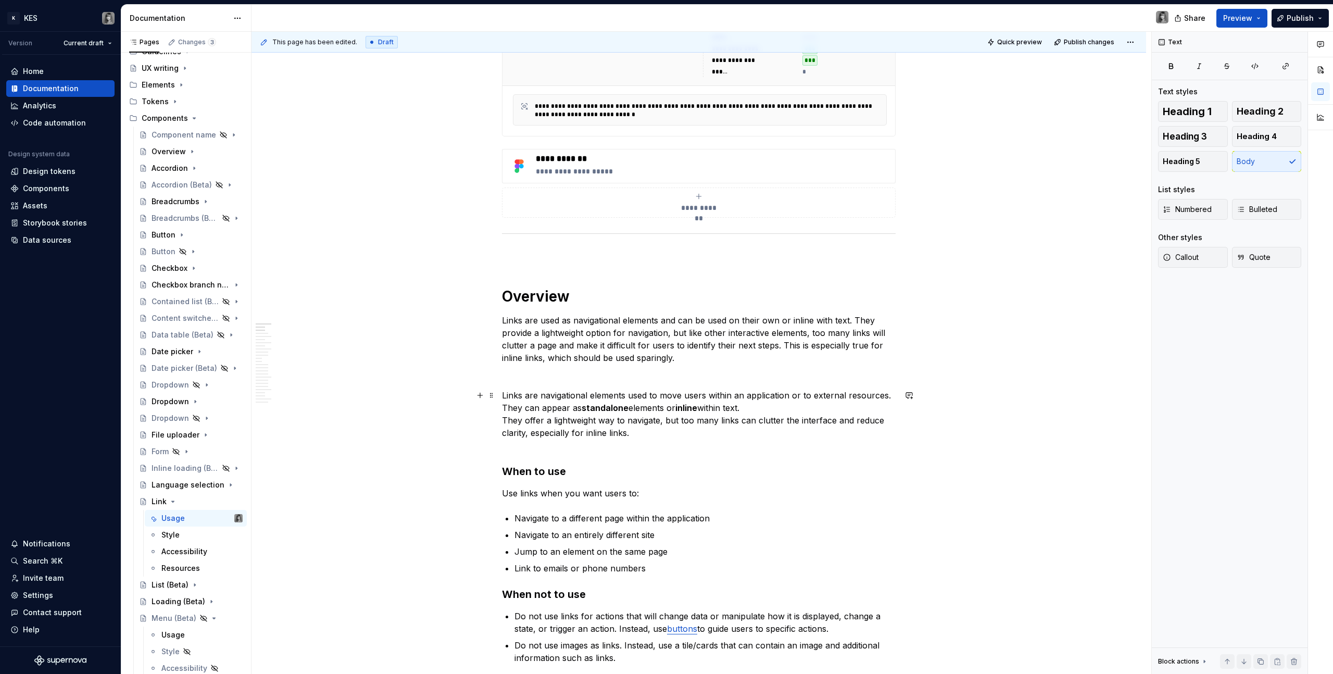
click at [504, 381] on p "Links are navigational elements used to move users within an application or to …" at bounding box center [699, 420] width 394 height 62
click at [503, 381] on p "Links are navigational elements used to move users within an application or to …" at bounding box center [699, 420] width 394 height 62
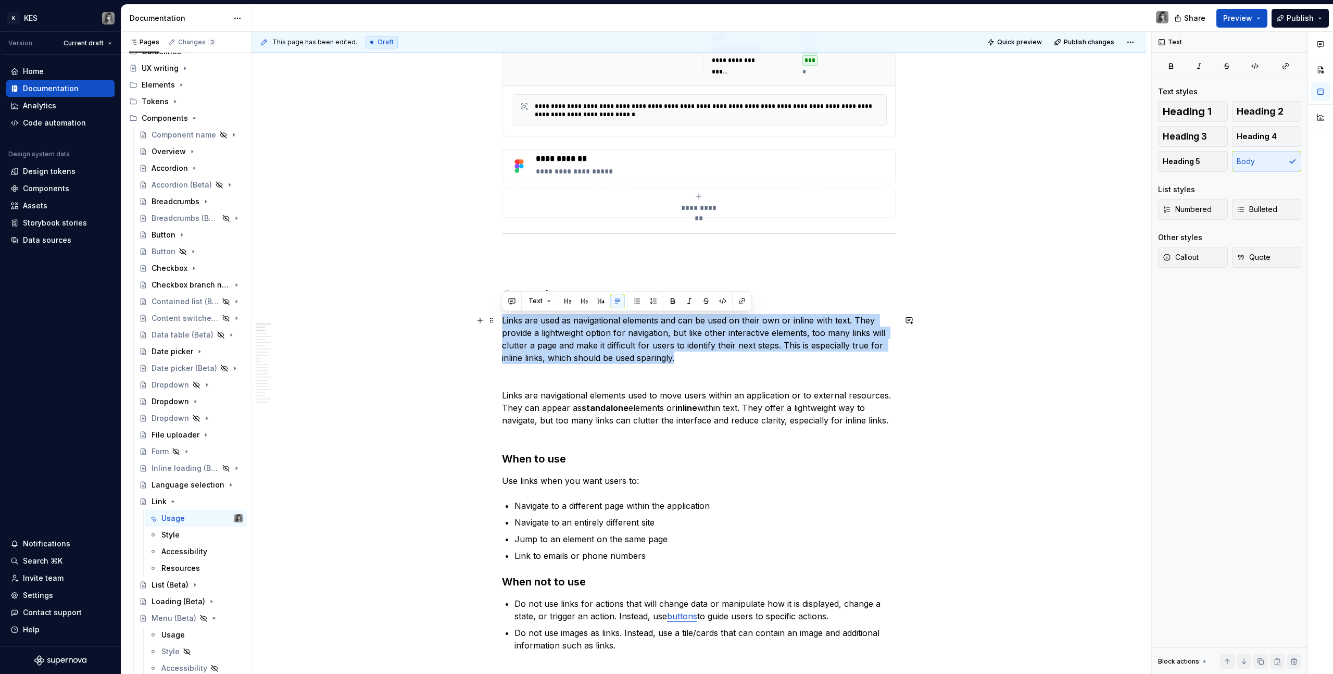
drag, startPoint x: 691, startPoint y: 355, endPoint x: 503, endPoint y: 321, distance: 190.4
click at [503, 321] on p "Links are used as navigational elements and can be used on their own or inline …" at bounding box center [699, 339] width 394 height 50
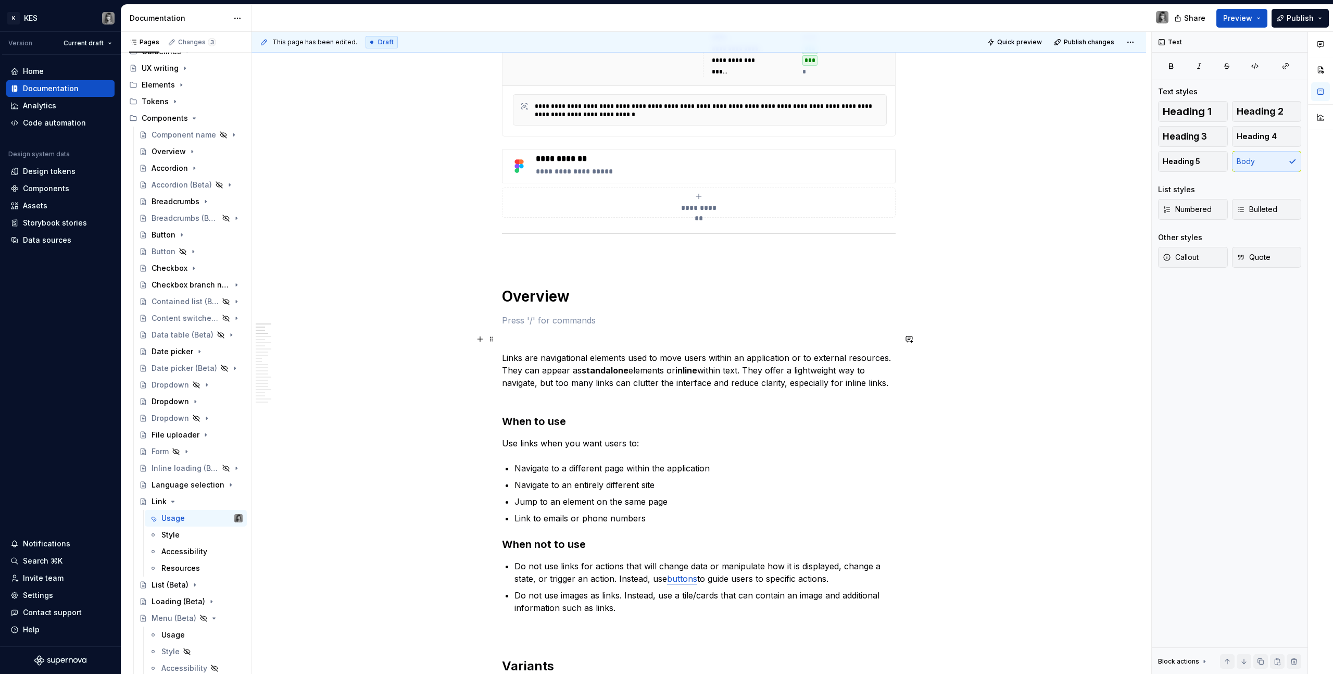
click at [507, 337] on p at bounding box center [699, 339] width 394 height 12
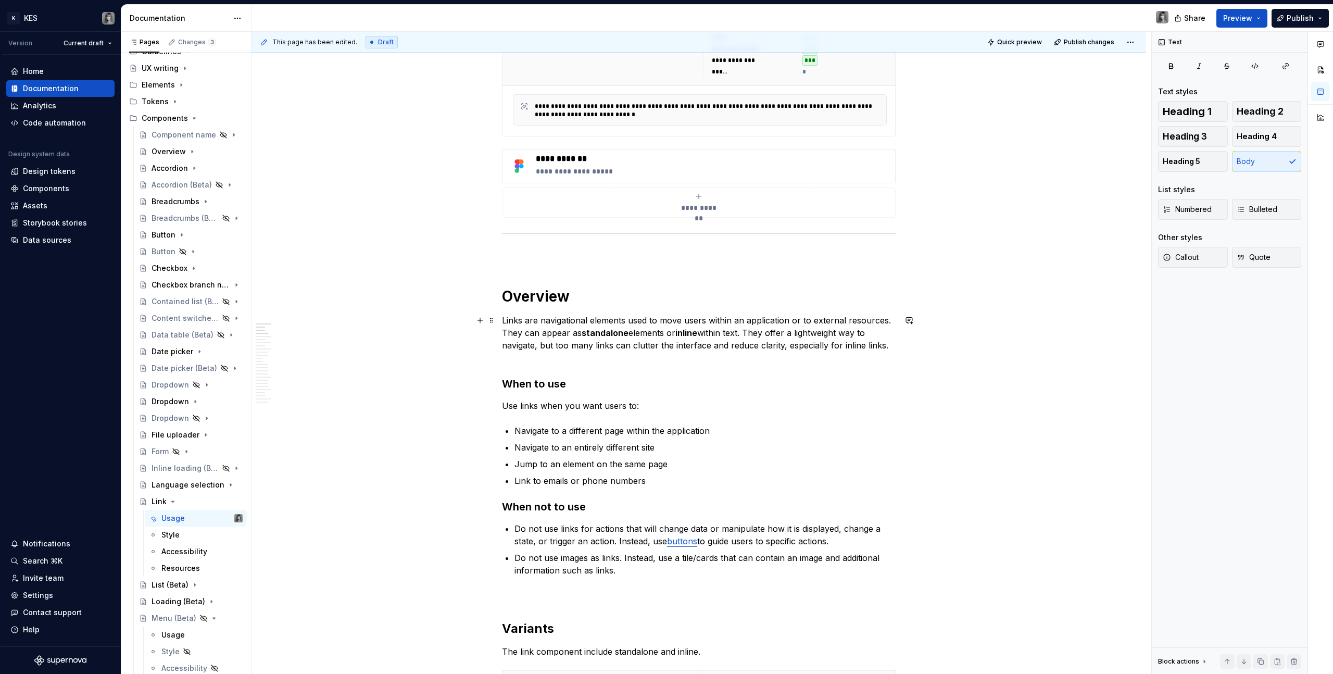
click at [557, 360] on p "Links are navigational elements used to move users within an application or to …" at bounding box center [699, 339] width 394 height 50
click at [515, 355] on p "Links are navigational elements used to move users within an application or to …" at bounding box center [699, 339] width 394 height 50
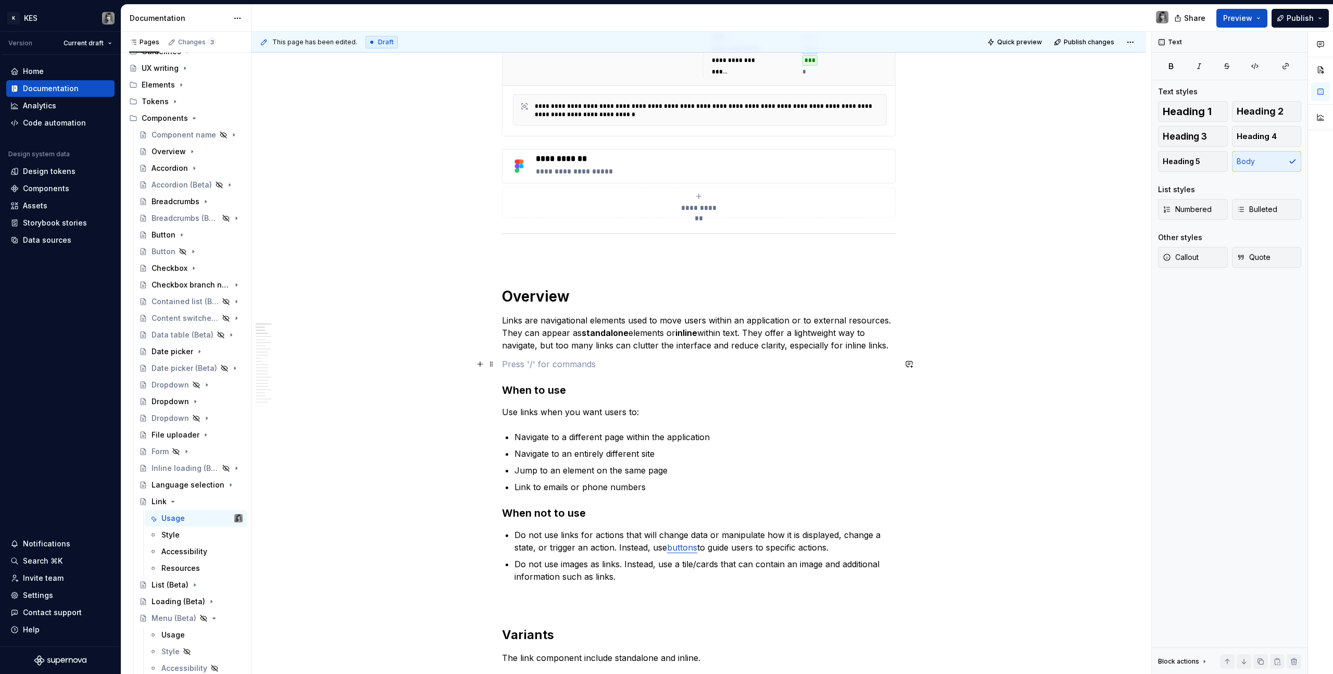
scroll to position [445, 0]
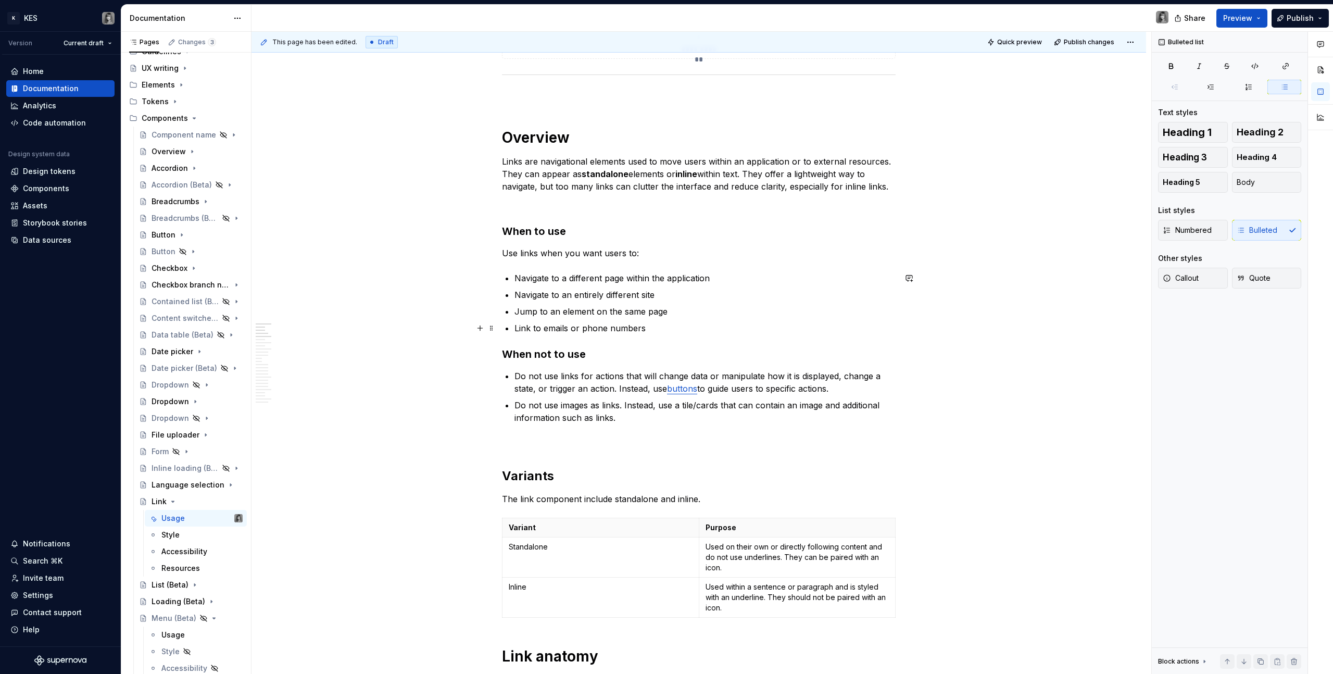
click at [658, 332] on p "Link to emails or phone numbers" at bounding box center [705, 328] width 381 height 12
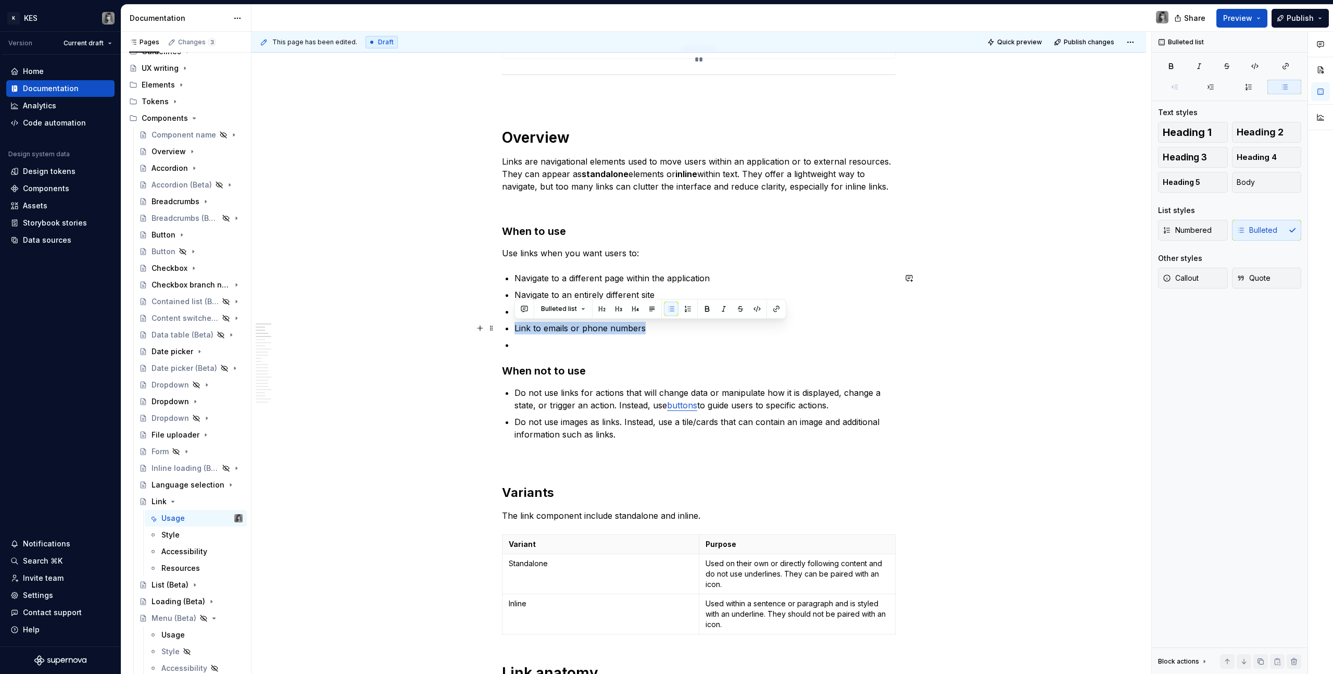
drag, startPoint x: 676, startPoint y: 328, endPoint x: 502, endPoint y: 333, distance: 174.6
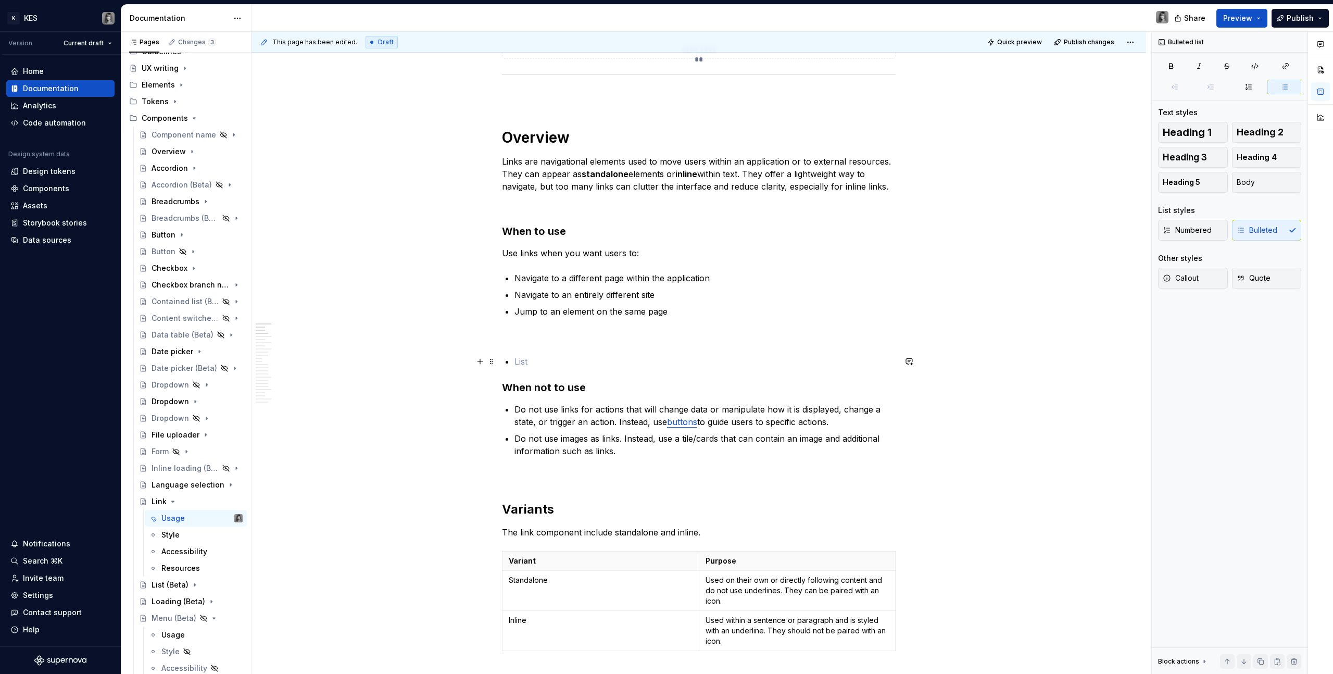
click at [520, 362] on p at bounding box center [705, 361] width 381 height 12
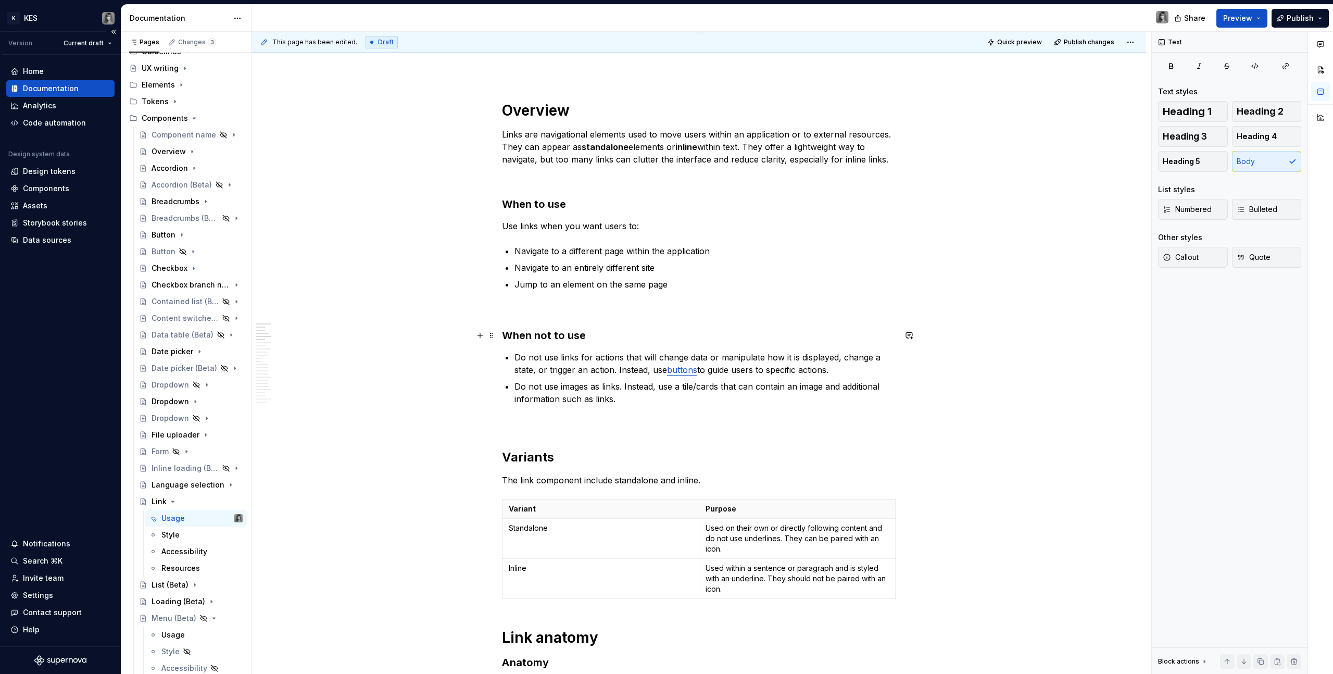
scroll to position [482, 0]
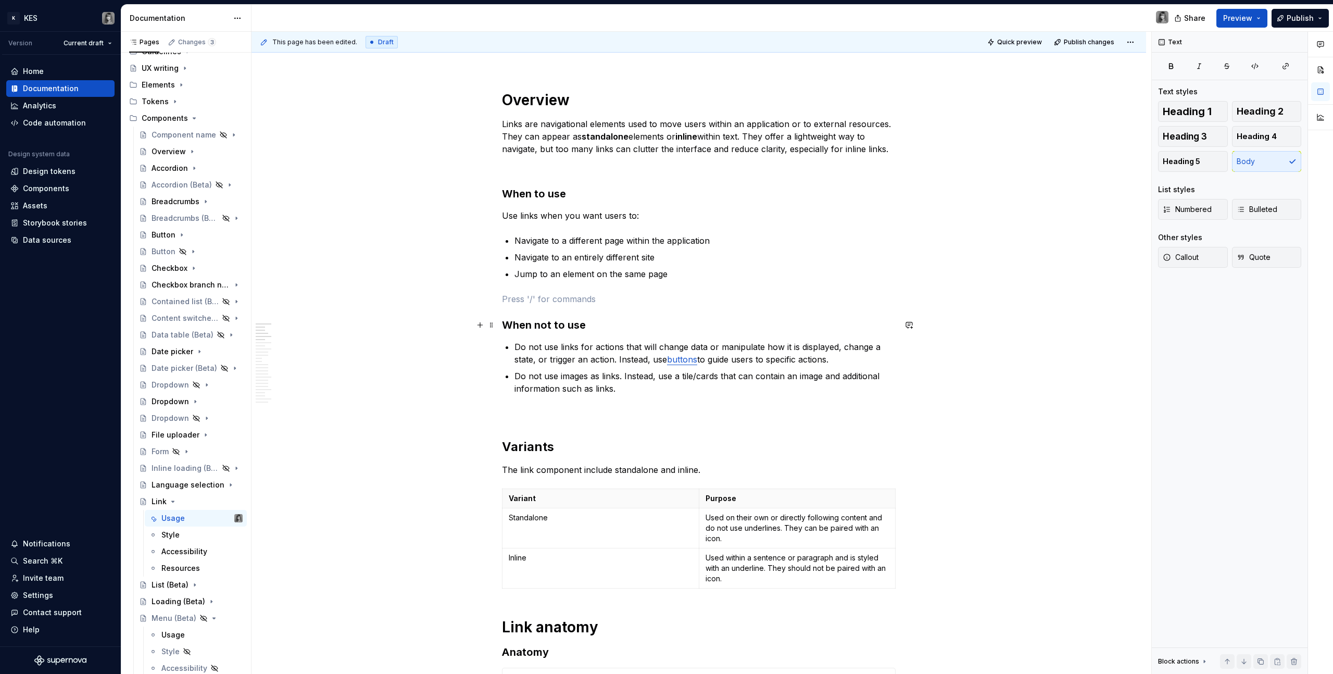
click at [660, 259] on p "Navigate to an entirely different site" at bounding box center [705, 257] width 381 height 12
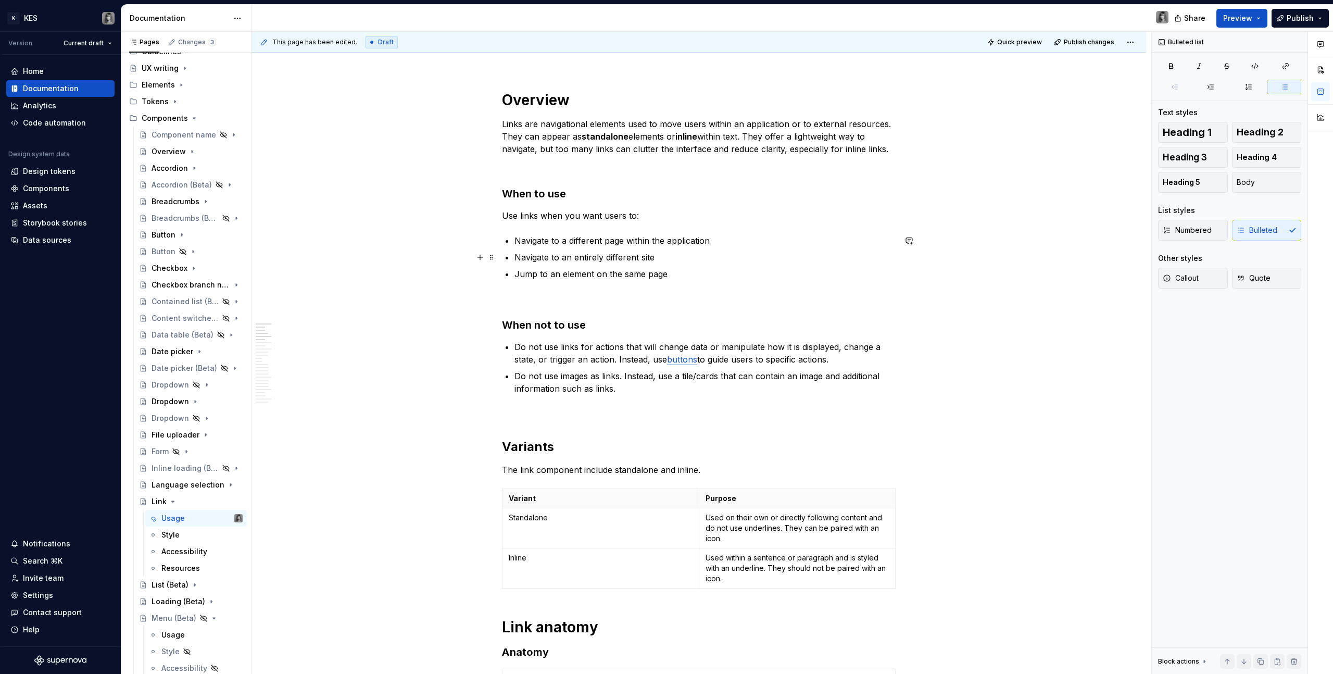
click at [621, 255] on p "Navigate to an entirely different site" at bounding box center [705, 257] width 381 height 12
click at [584, 256] on p "Navigate to an entirely different site" at bounding box center [705, 257] width 381 height 12
click at [683, 254] on p "Navigate to an site" at bounding box center [705, 257] width 381 height 12
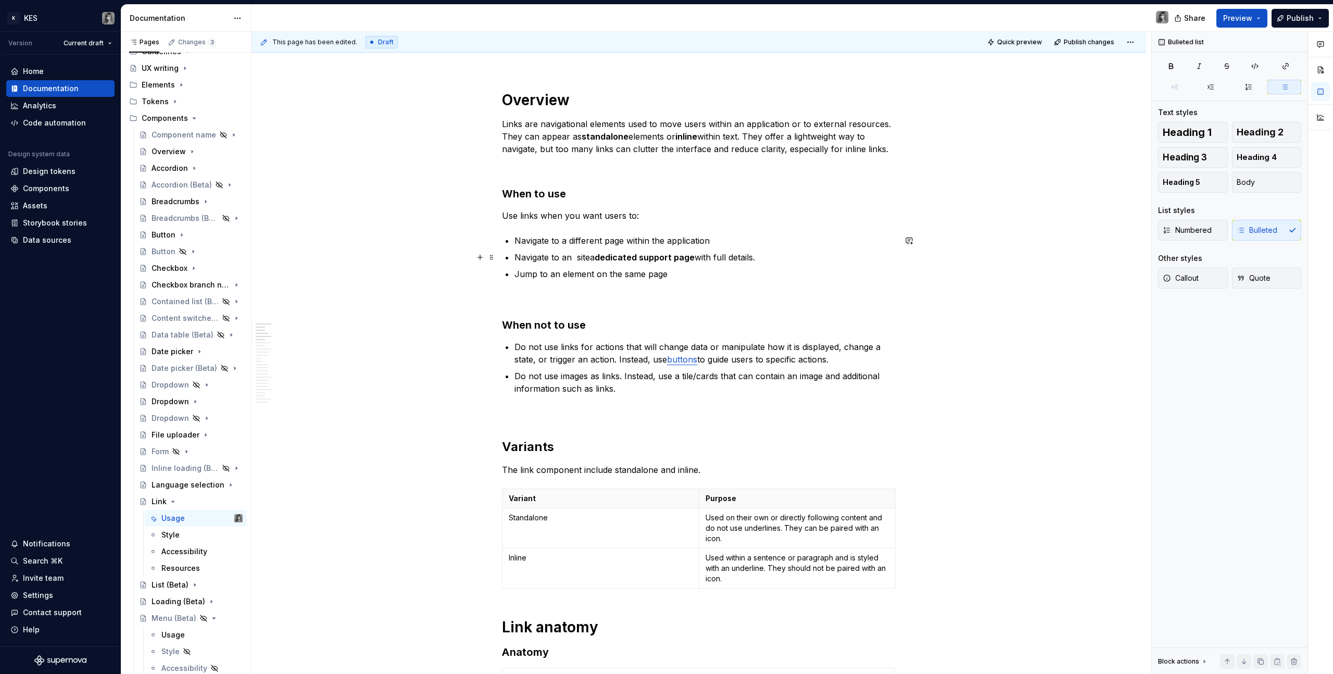
click at [597, 258] on strong "dedicated support page" at bounding box center [645, 257] width 100 height 10
drag, startPoint x: 709, startPoint y: 241, endPoint x: 664, endPoint y: 240, distance: 45.3
click at [664, 240] on p "Navigate to a different page within the application" at bounding box center [705, 240] width 381 height 12
drag, startPoint x: 638, startPoint y: 243, endPoint x: 648, endPoint y: 244, distance: 9.9
click at [634, 244] on p "Navigate to a different page within the" at bounding box center [705, 240] width 381 height 12
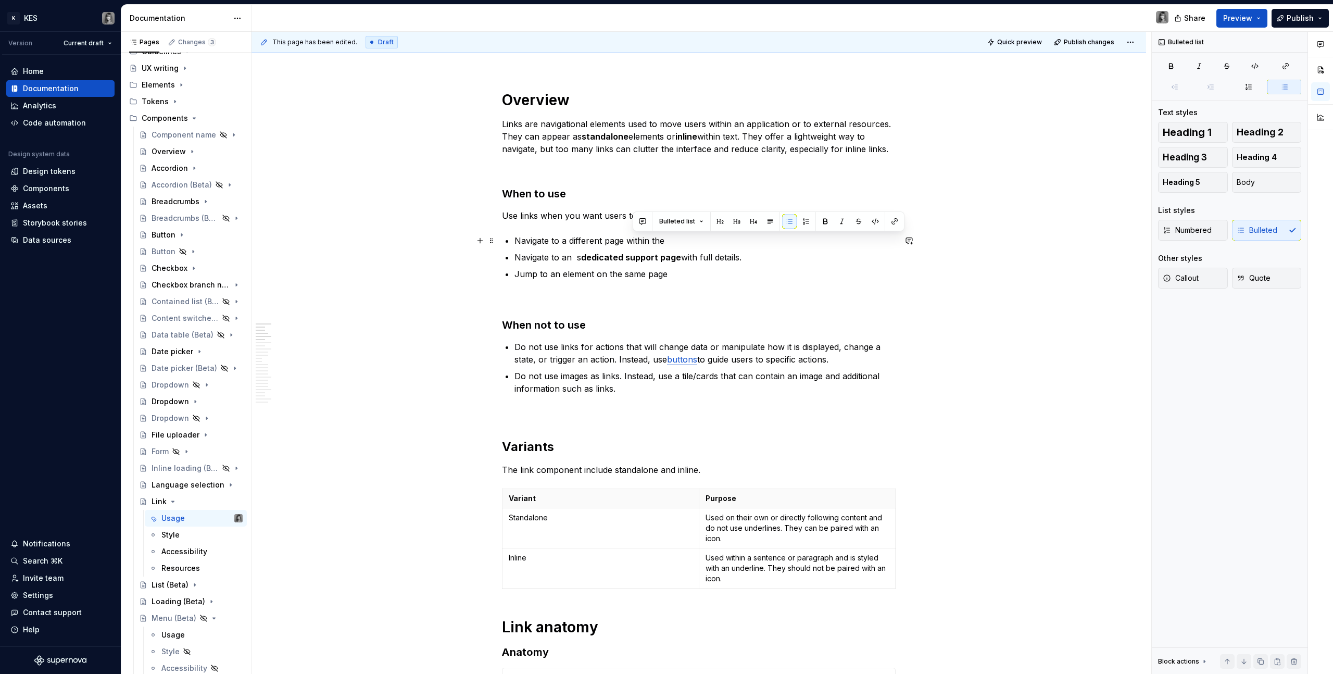
click at [660, 242] on p "Navigate to a different page within the" at bounding box center [705, 240] width 381 height 12
click at [673, 241] on p "Navigate to a different page within the" at bounding box center [705, 240] width 381 height 12
click at [692, 278] on p "Jump to an element on the same page" at bounding box center [705, 274] width 381 height 12
drag, startPoint x: 685, startPoint y: 275, endPoint x: 476, endPoint y: 277, distance: 209.4
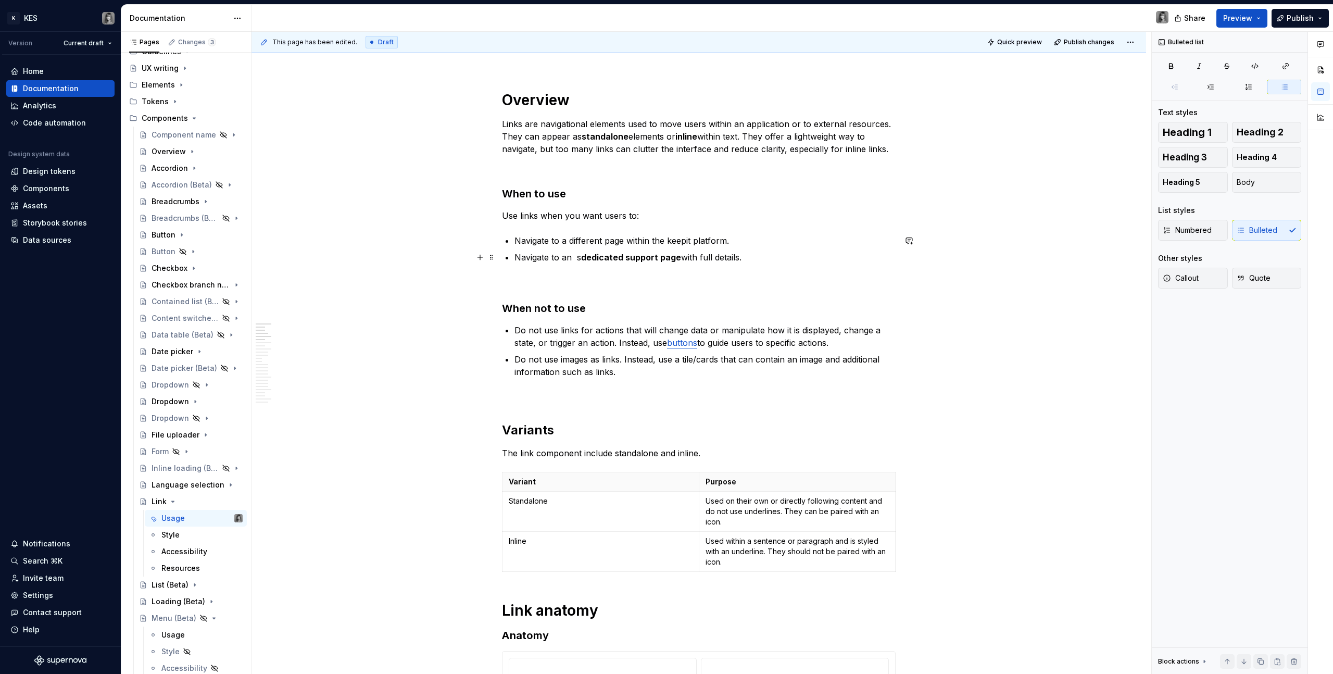
click at [581, 257] on strong "dedicated support page" at bounding box center [631, 257] width 100 height 10
click at [689, 239] on p "Navigate to a different page within the keepit platform." at bounding box center [705, 240] width 381 height 12
click at [565, 239] on p "Navigate to a different page within the keepit platform." at bounding box center [705, 240] width 381 height 12
drag, startPoint x: 536, startPoint y: 241, endPoint x: 630, endPoint y: 240, distance: 93.8
click at [630, 240] on p "Navigate to a different page within the keepit platform." at bounding box center [705, 240] width 381 height 12
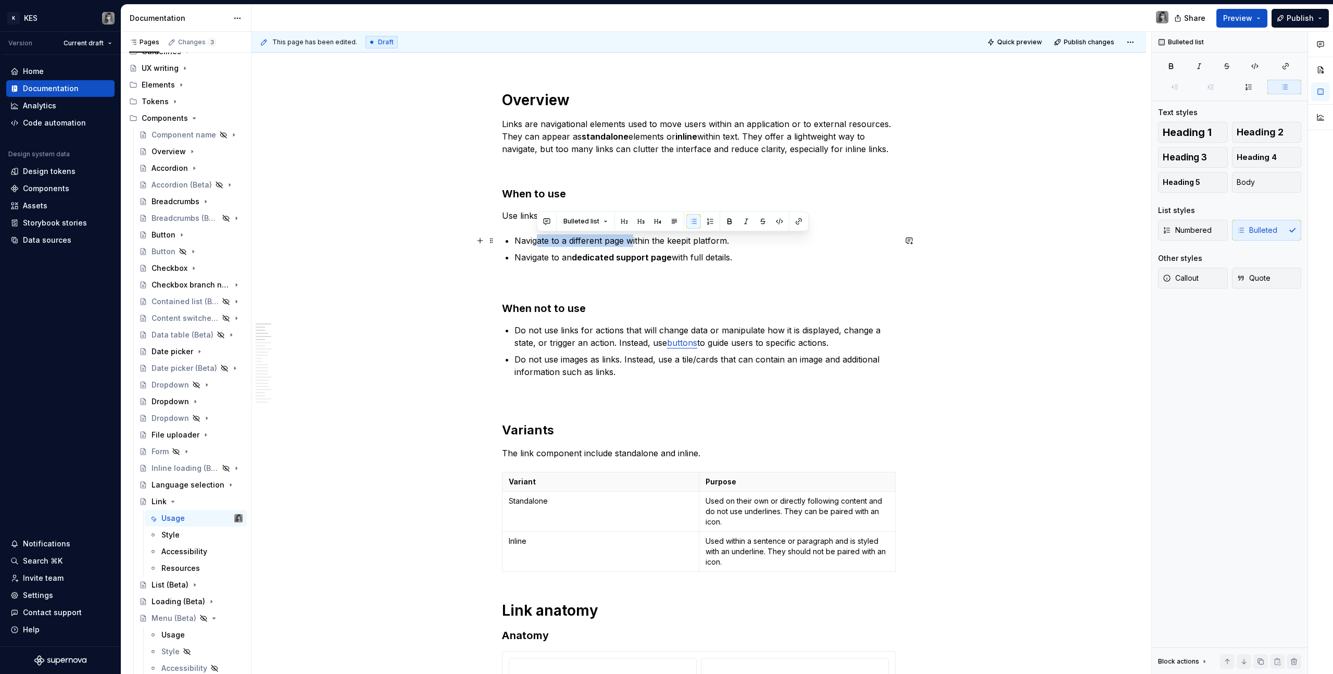
click at [630, 240] on p "Navigate to a different page within the keepit platform." at bounding box center [705, 240] width 381 height 12
drag, startPoint x: 569, startPoint y: 241, endPoint x: 624, endPoint y: 242, distance: 54.7
click at [624, 242] on p "Navigate to a different page within the keepit platform." at bounding box center [705, 240] width 381 height 12
click at [722, 247] on ul "Navigate to a different page within the keepit platform. Navigate to an dedicat…" at bounding box center [705, 248] width 381 height 29
click at [613, 242] on strong "different page" at bounding box center [597, 240] width 60 height 10
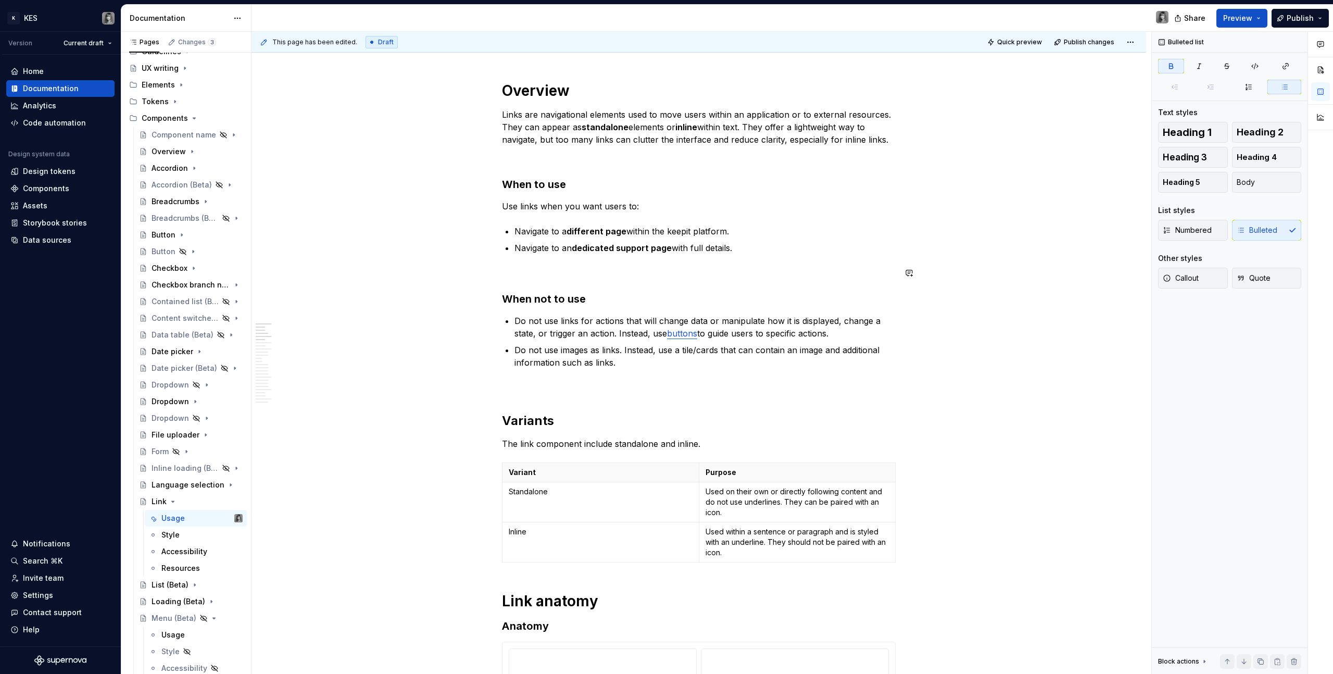
scroll to position [515, 0]
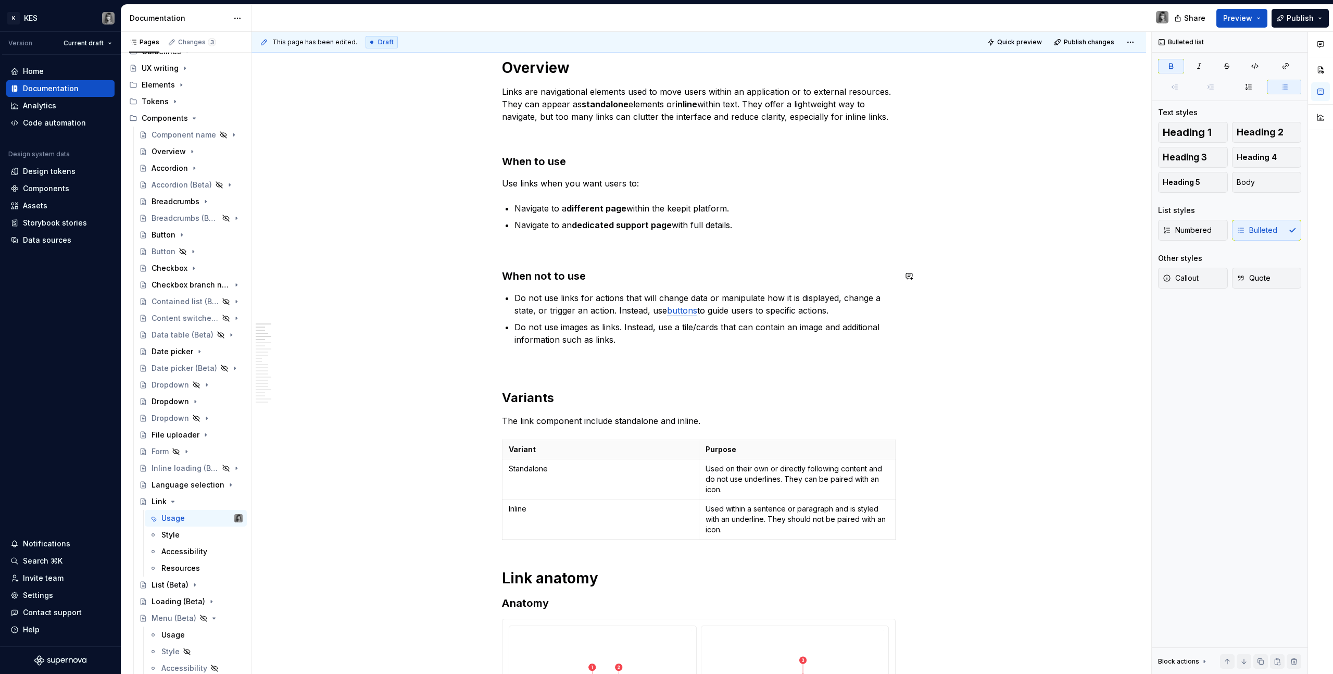
click at [618, 254] on p at bounding box center [699, 250] width 394 height 12
click at [608, 324] on p "Do not use images as links. Instead, use a tile/cards that can contain an image…" at bounding box center [705, 333] width 381 height 25
click at [611, 336] on p "Do not use images as links. Instead, use a tile/cards that can contain an image…" at bounding box center [705, 333] width 381 height 25
click at [635, 337] on p "Do not use images as links. Instead, use a tile/cards that can contain an image…" at bounding box center [705, 333] width 381 height 25
drag, startPoint x: 585, startPoint y: 330, endPoint x: 652, endPoint y: 342, distance: 67.6
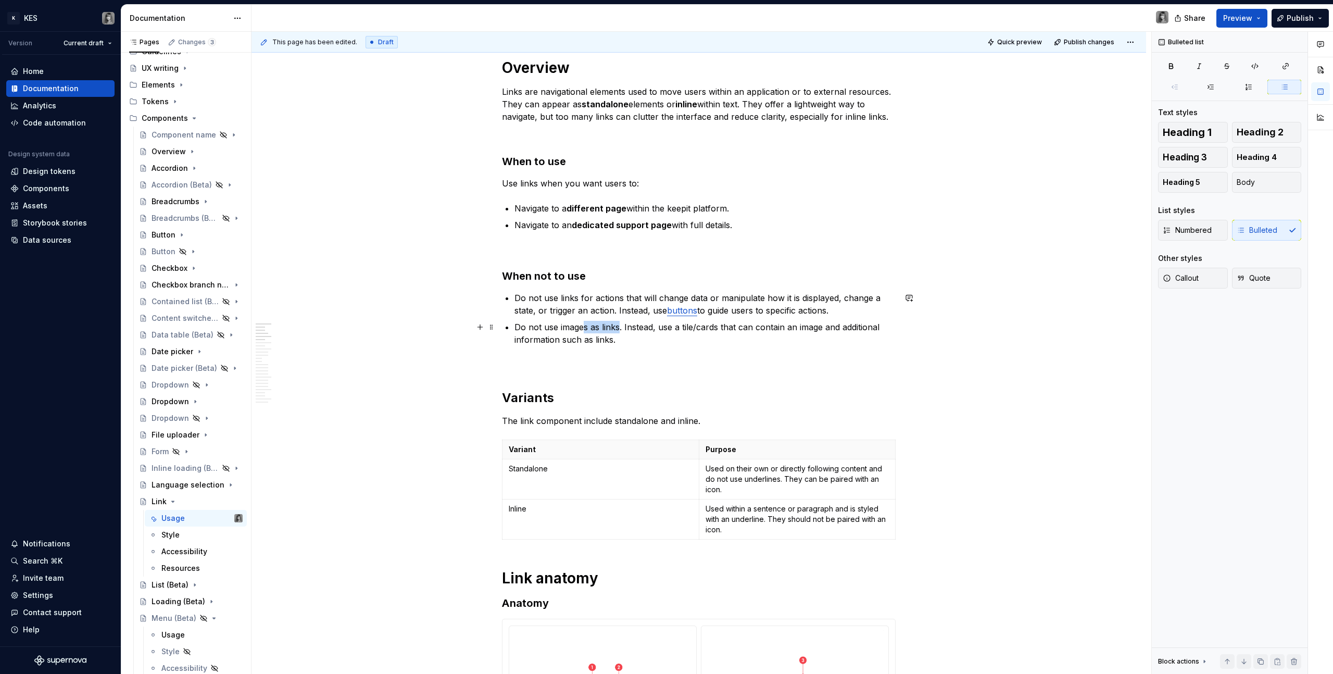
click at [652, 342] on p "Do not use images as links. Instead, use a tile/cards that can contain an image…" at bounding box center [705, 333] width 381 height 25
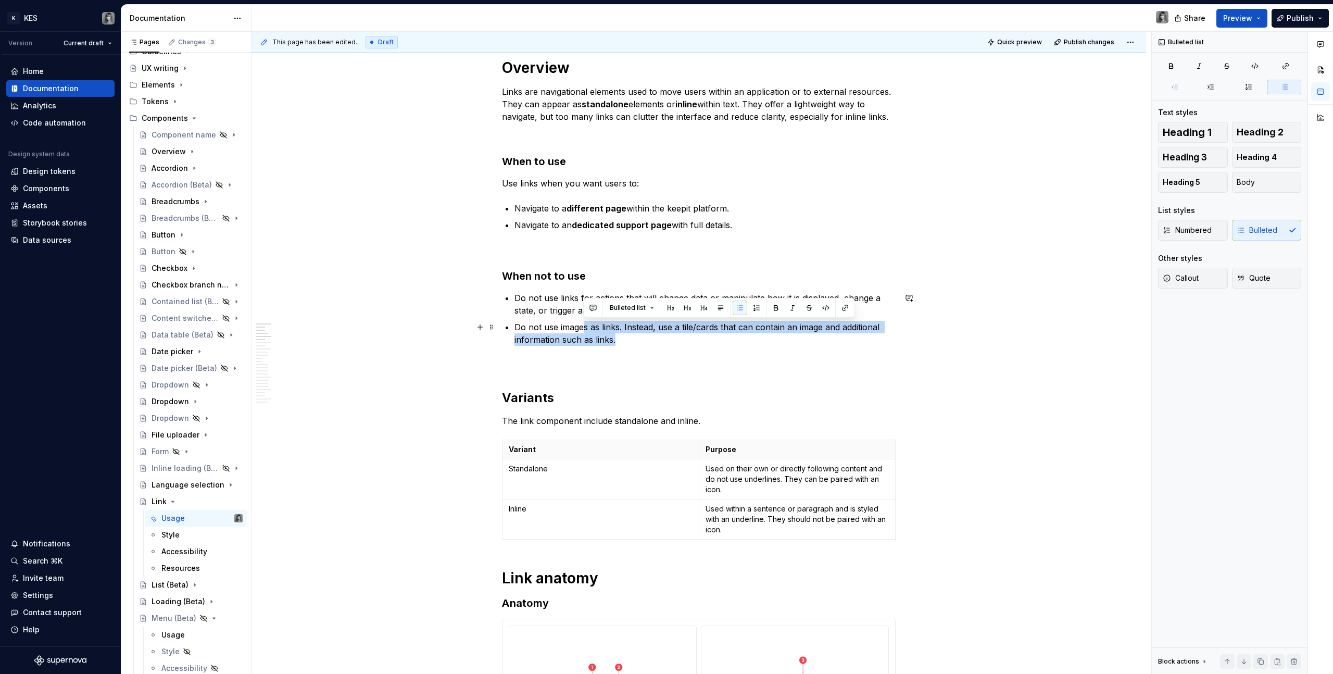
click at [652, 342] on p "Do not use images as links. Instead, use a tile/cards that can contain an image…" at bounding box center [705, 333] width 381 height 25
drag, startPoint x: 675, startPoint y: 338, endPoint x: 633, endPoint y: 332, distance: 43.2
click at [633, 332] on p "Do not use images as links. Instead, use a tile/cards that can contain an image…" at bounding box center [705, 333] width 381 height 25
drag, startPoint x: 617, startPoint y: 329, endPoint x: 648, endPoint y: 341, distance: 33.0
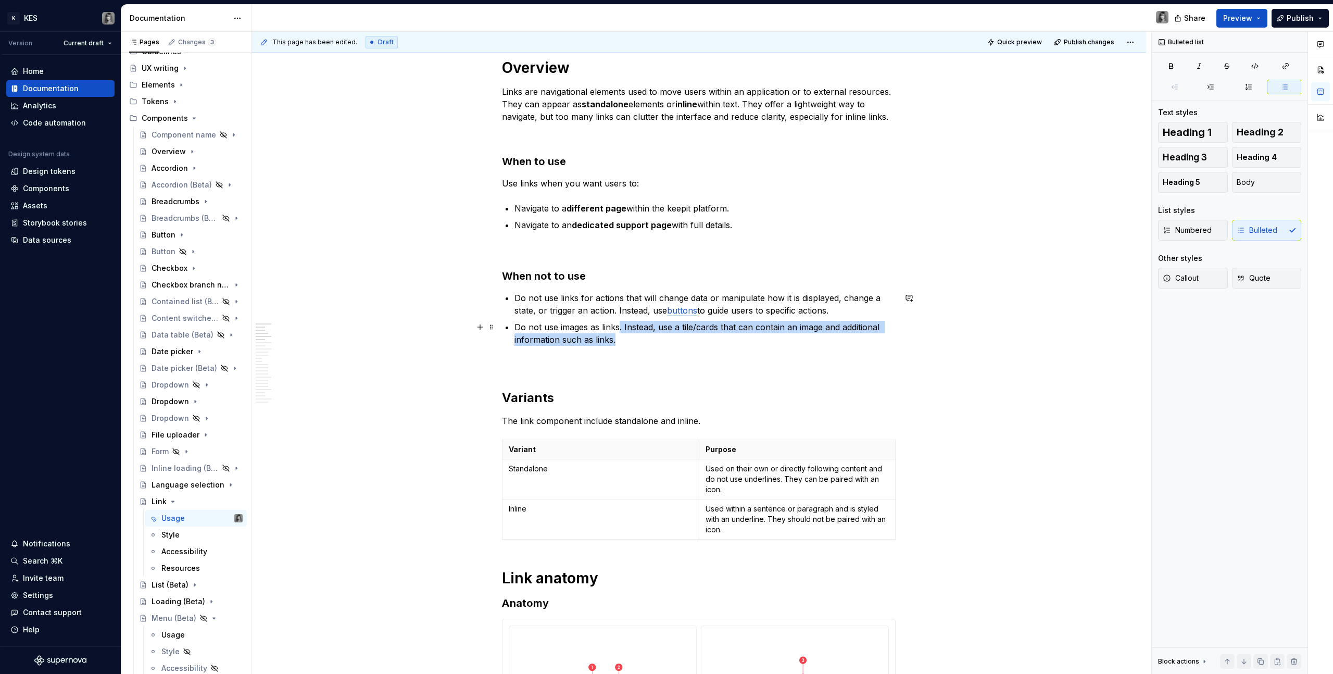
click at [648, 341] on p "Do not use images as links. Instead, use a tile/cards that can contain an image…" at bounding box center [705, 333] width 381 height 25
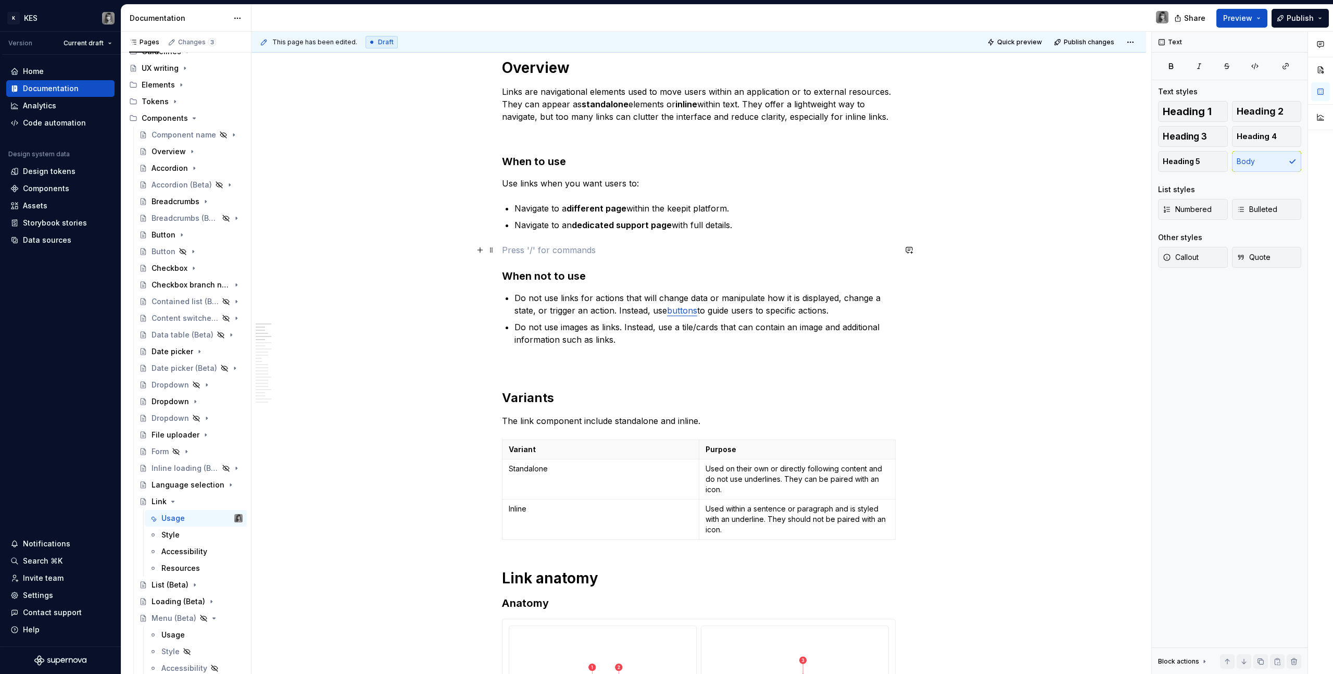
click at [657, 253] on p at bounding box center [699, 250] width 394 height 12
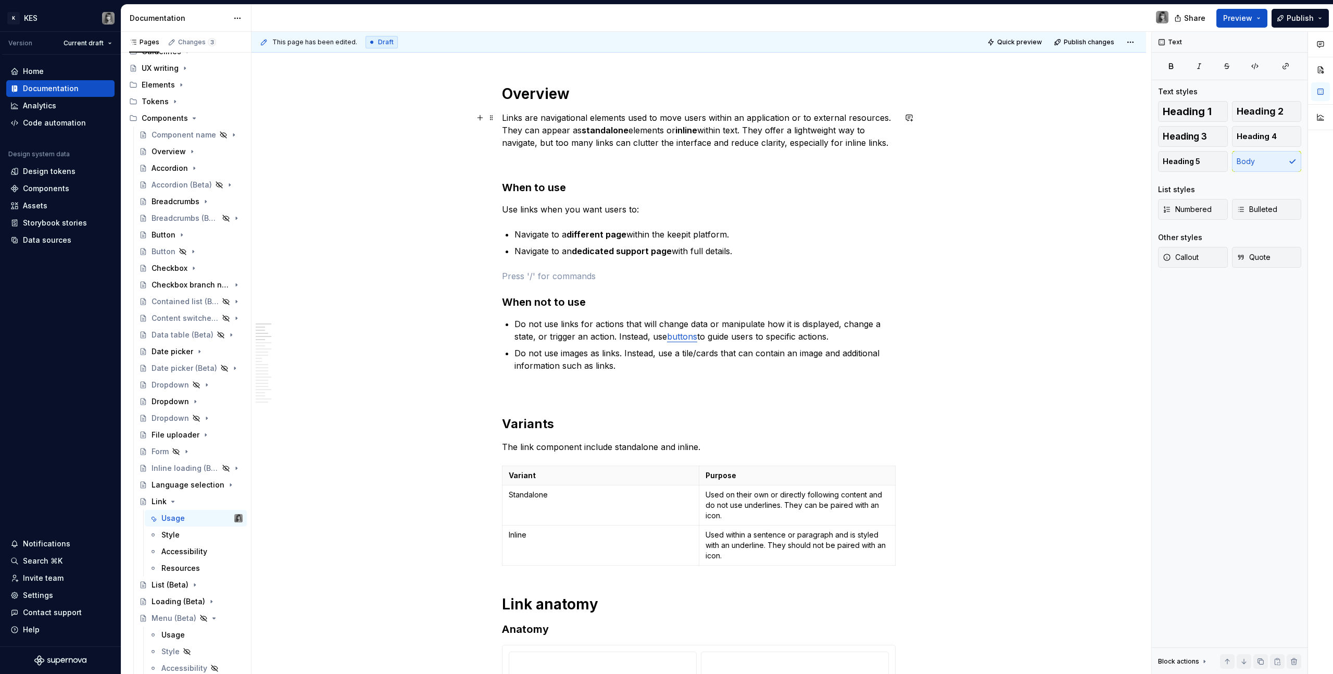
click at [576, 233] on strong "different page" at bounding box center [597, 234] width 60 height 10
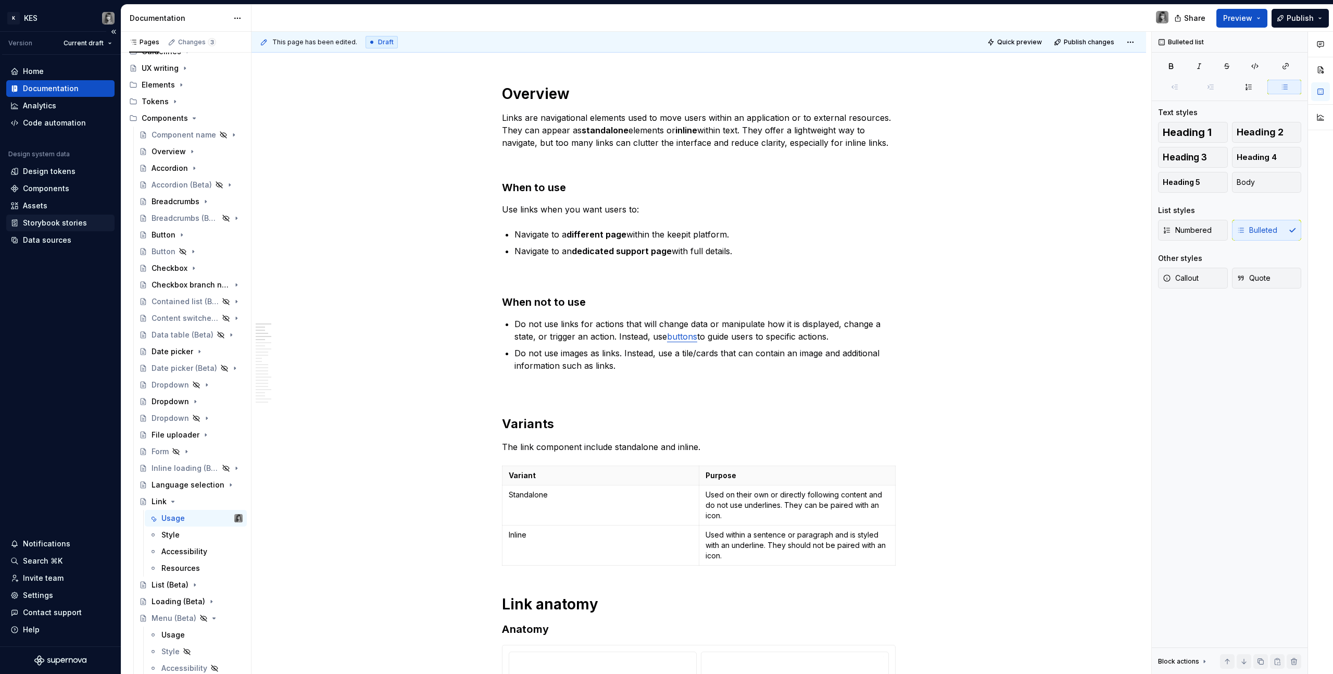
type textarea "*"
click at [593, 280] on p at bounding box center [699, 278] width 394 height 12
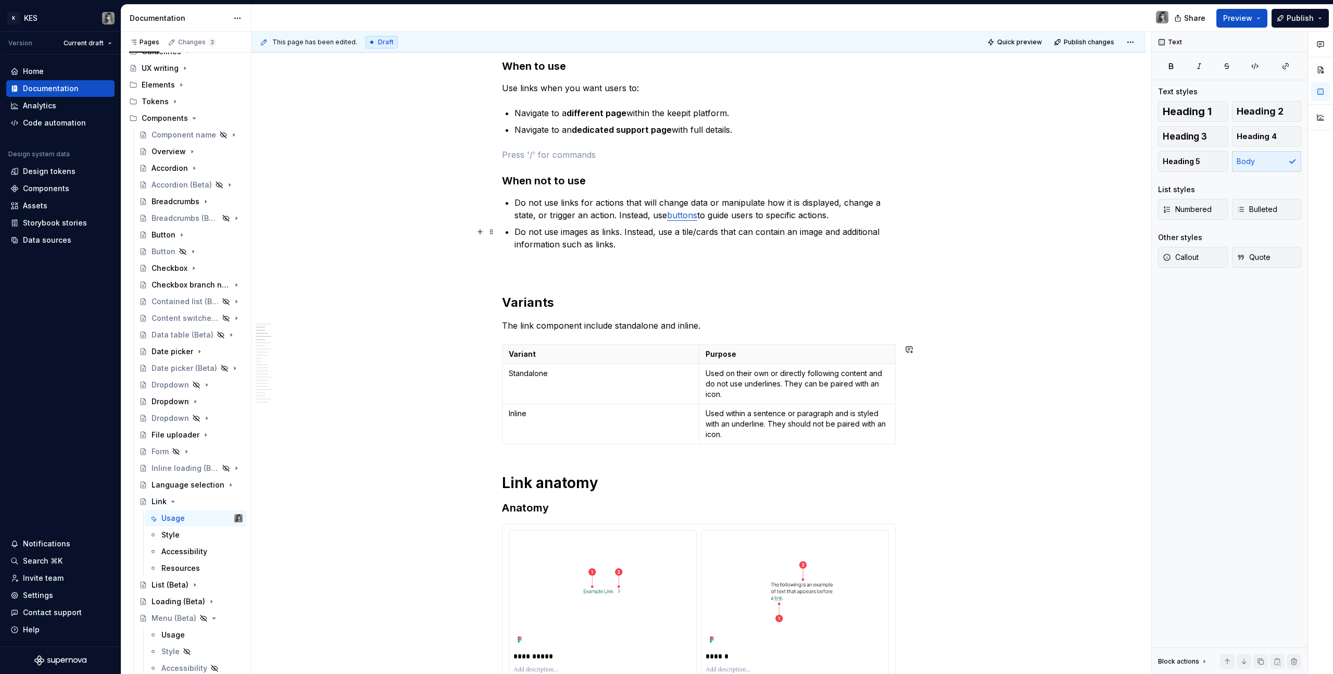
scroll to position [608, 0]
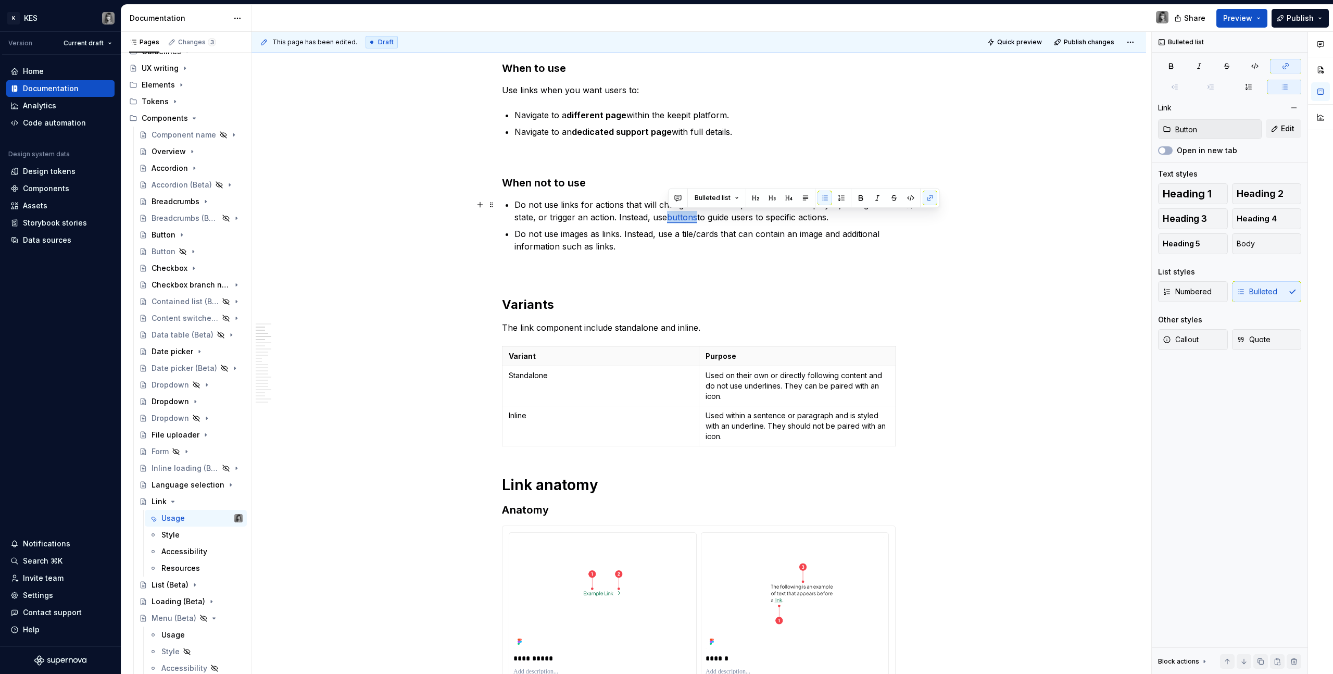
drag, startPoint x: 698, startPoint y: 218, endPoint x: 668, endPoint y: 218, distance: 29.7
click at [668, 218] on p "Do not use links for actions that will change data or manipulate how it is disp…" at bounding box center [705, 210] width 381 height 25
click at [787, 128] on span "Edit" at bounding box center [1288, 128] width 14 height 10
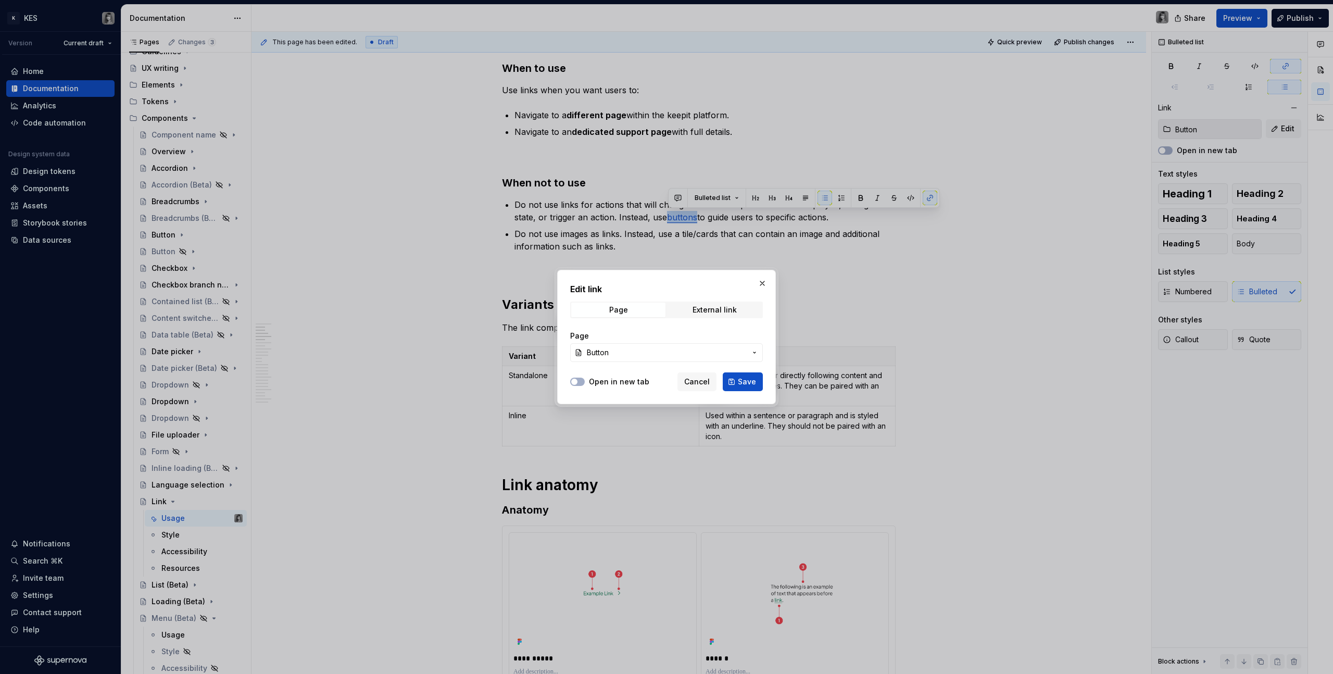
click at [645, 354] on span "Button" at bounding box center [666, 352] width 159 height 10
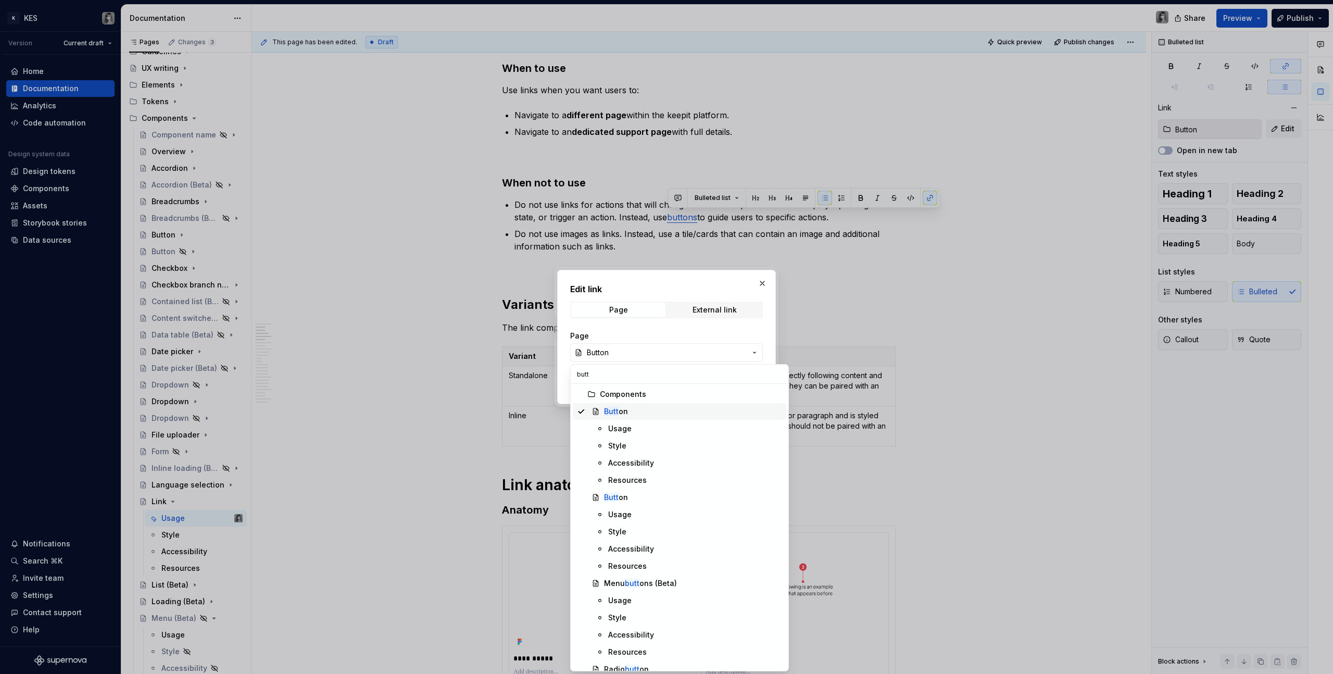
type input "butt"
click at [634, 381] on div "Butt on" at bounding box center [693, 411] width 178 height 10
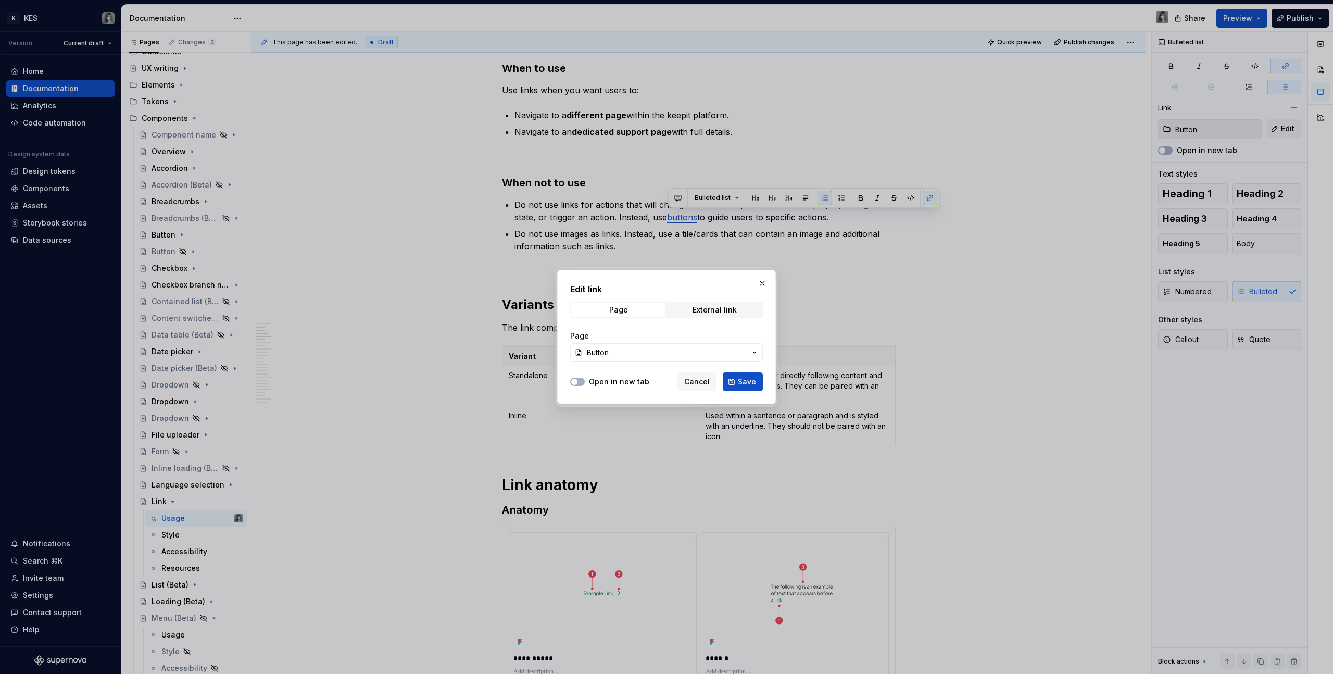
click at [749, 381] on span "Save" at bounding box center [747, 382] width 18 height 10
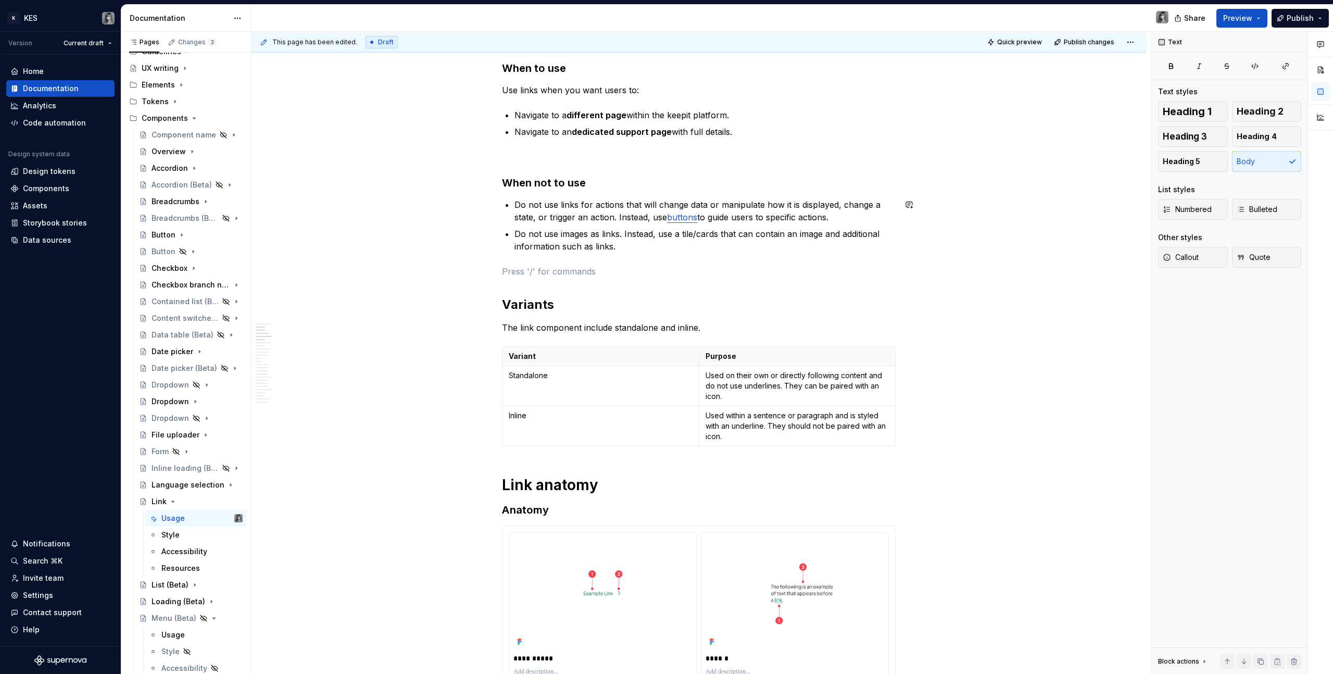
click at [642, 247] on p "Do not use images as links. Instead, use a tile/cards that can contain an image…" at bounding box center [705, 240] width 381 height 25
type textarea "*"
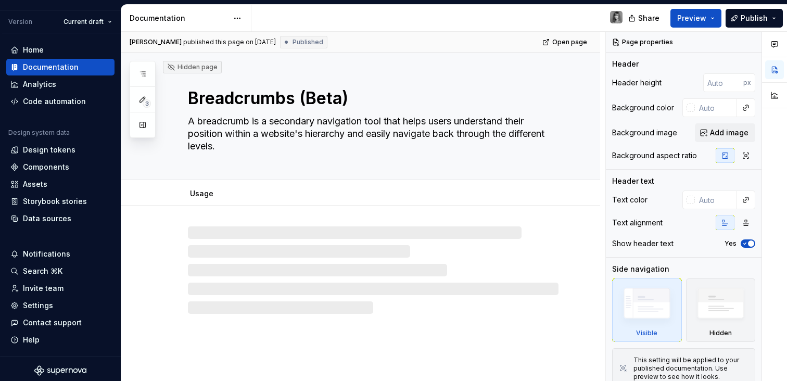
scroll to position [24, 0]
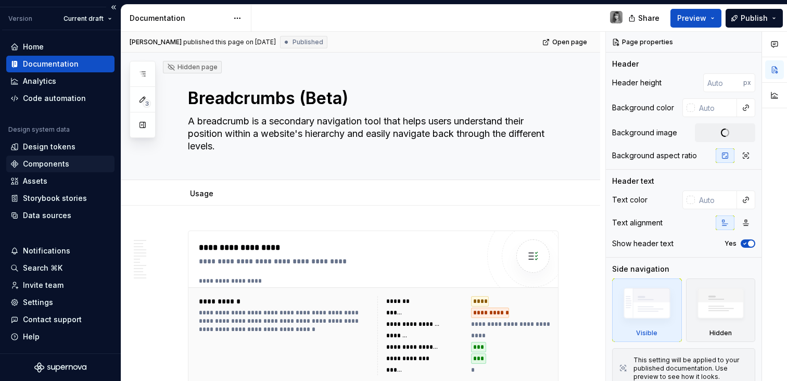
click at [64, 167] on div "Components" at bounding box center [46, 164] width 46 height 10
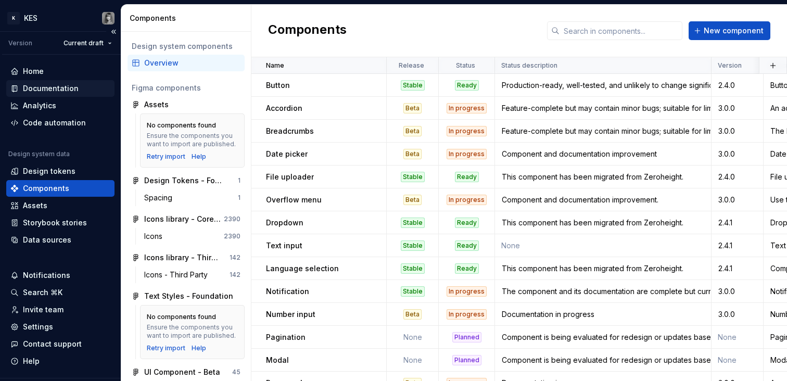
click at [65, 93] on div "Documentation" at bounding box center [51, 88] width 56 height 10
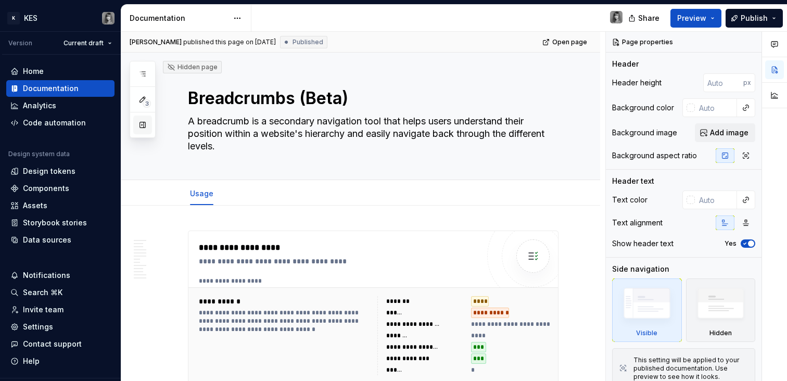
click at [143, 123] on button "button" at bounding box center [142, 125] width 19 height 19
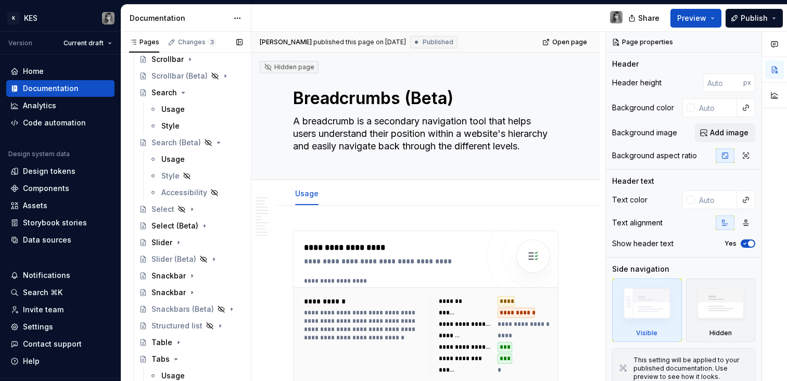
scroll to position [1091, 0]
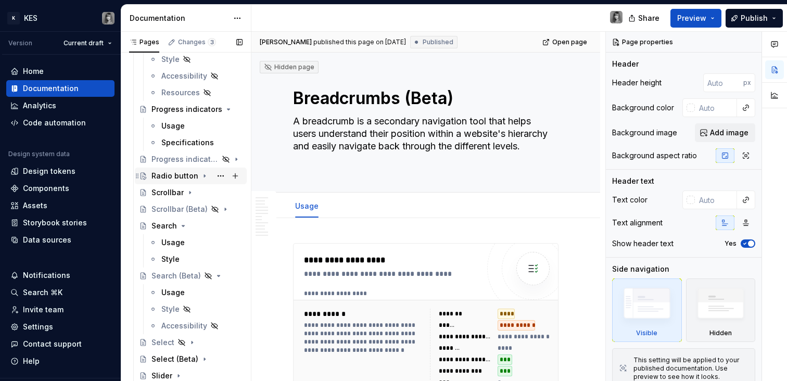
click at [170, 178] on div "Radio button" at bounding box center [175, 176] width 47 height 10
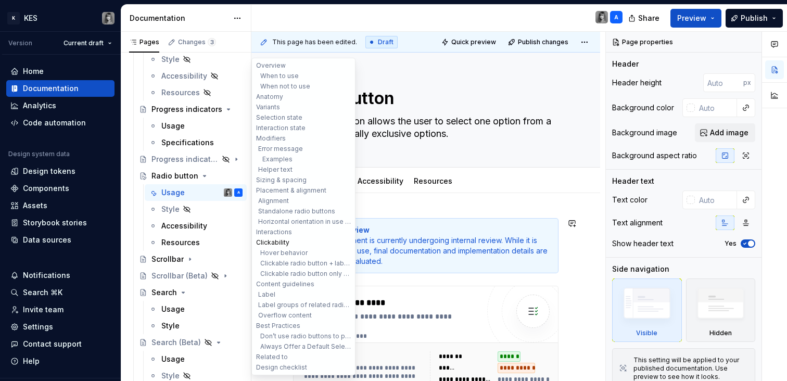
click at [285, 243] on button "Clickability" at bounding box center [303, 242] width 99 height 10
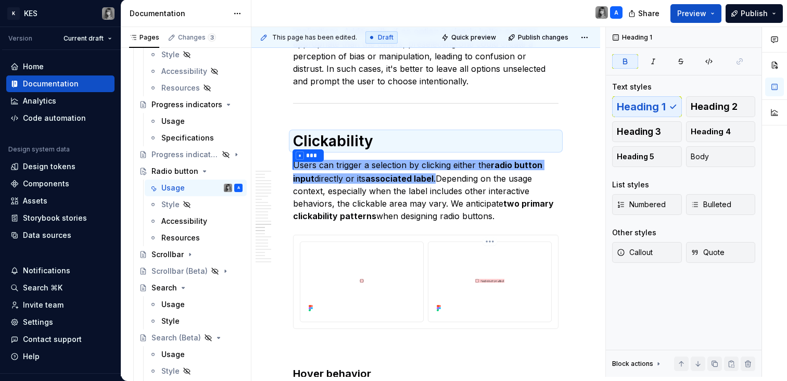
scroll to position [4596, 0]
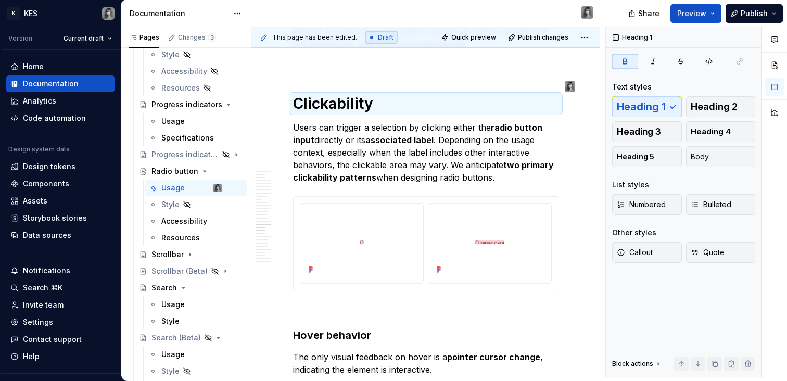
type textarea "*"
